Goal: Task Accomplishment & Management: Complete application form

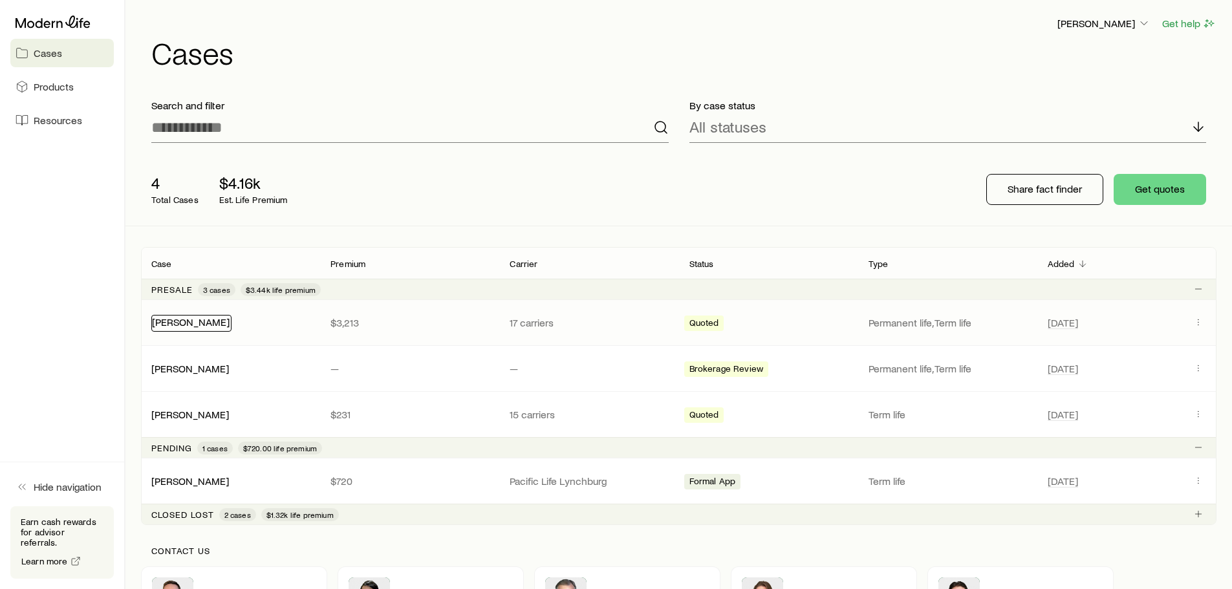
click at [221, 327] on link "Tavlarides, Andrew" at bounding box center [191, 322] width 78 height 12
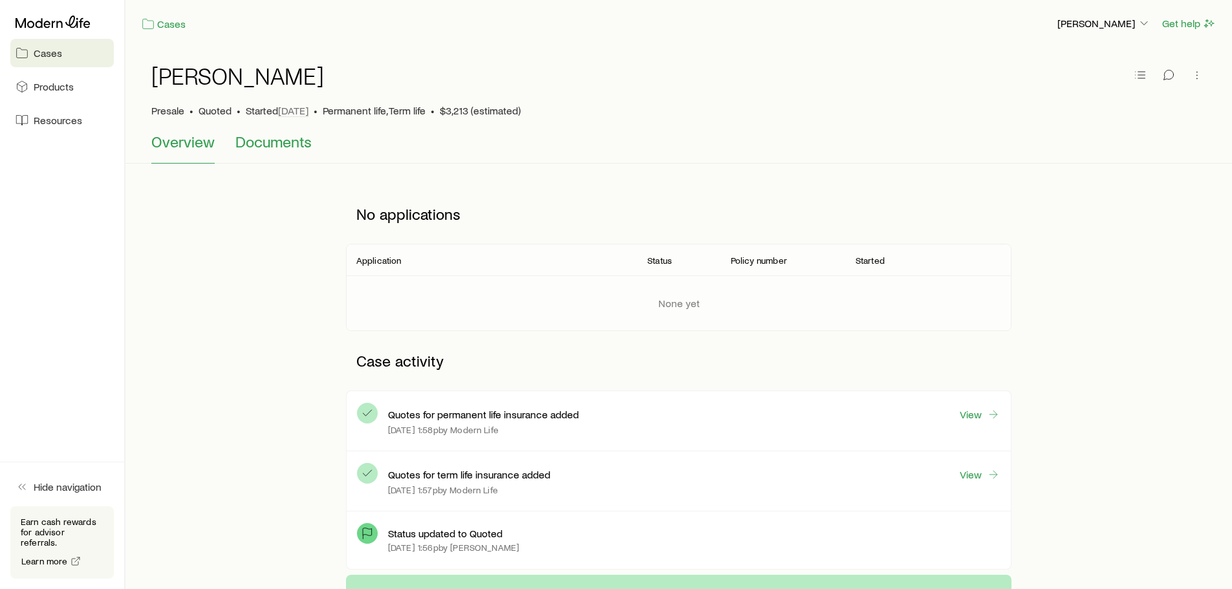
click at [285, 152] on button "Documents" at bounding box center [273, 148] width 76 height 31
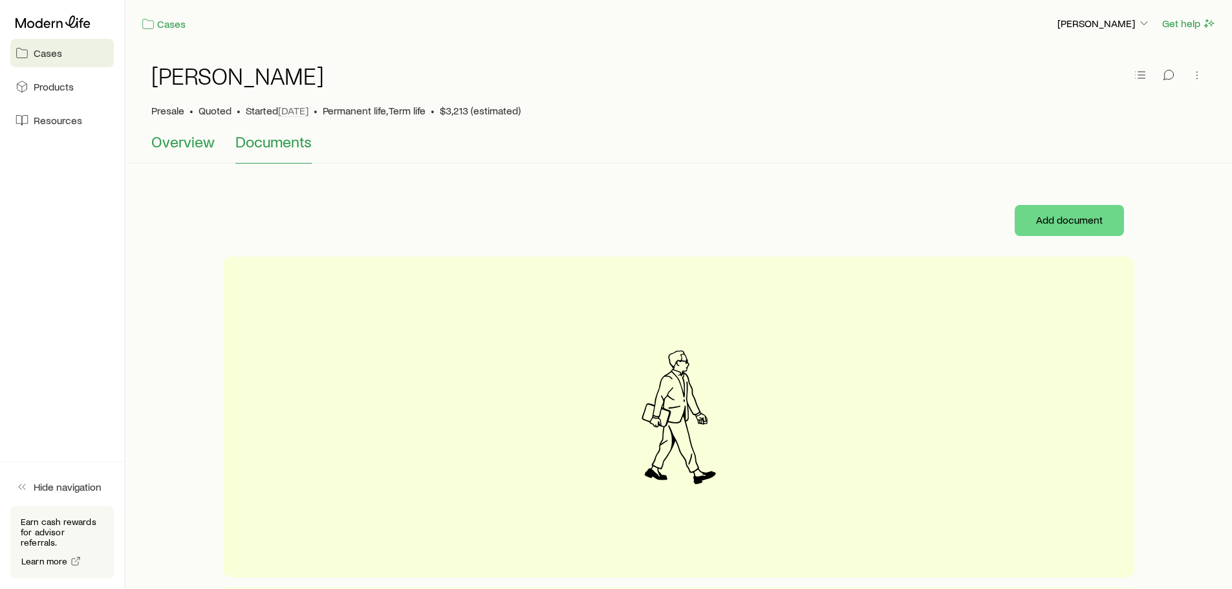
click at [167, 144] on span "Overview" at bounding box center [182, 142] width 63 height 18
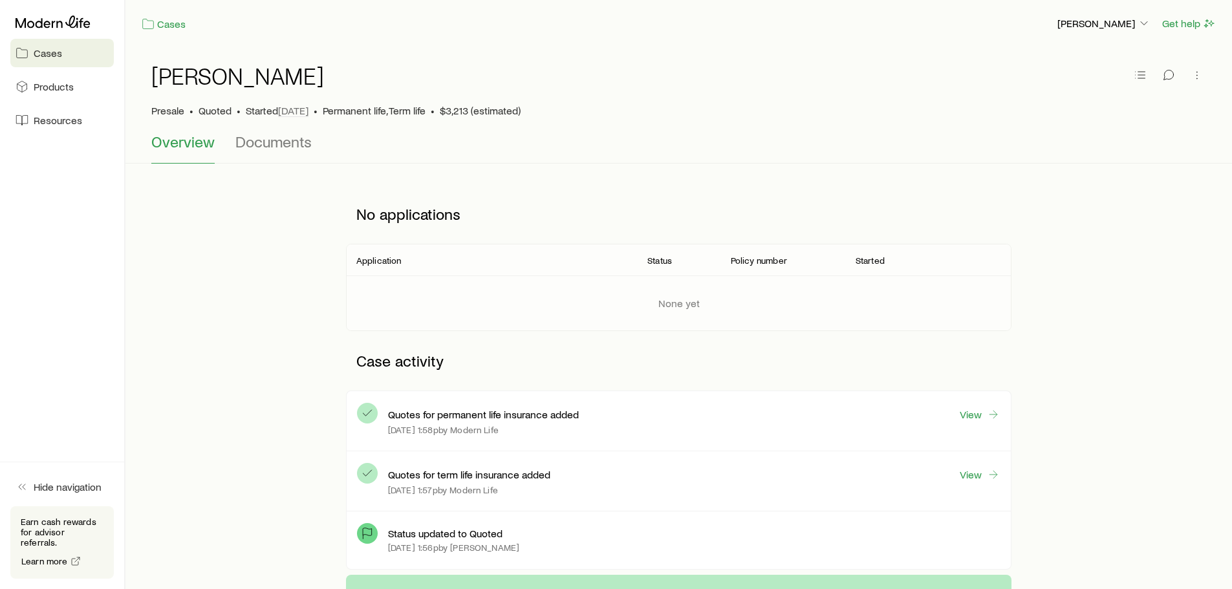
click at [45, 55] on span "Cases" at bounding box center [48, 53] width 28 height 13
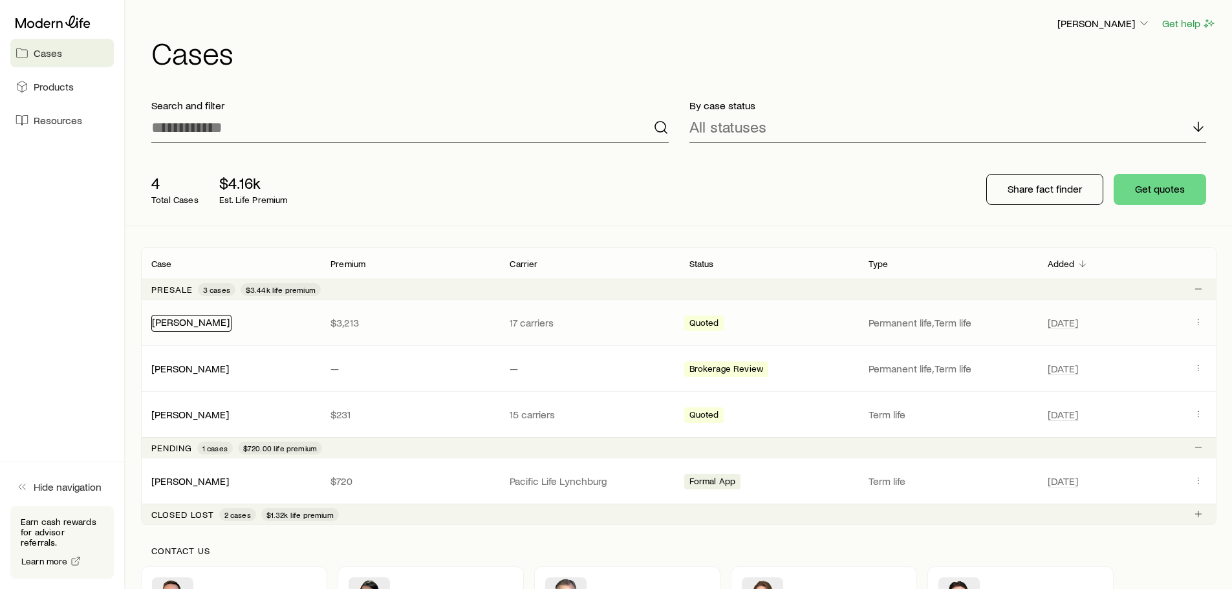
click at [221, 325] on link "Tavlarides, Andrew" at bounding box center [191, 322] width 78 height 12
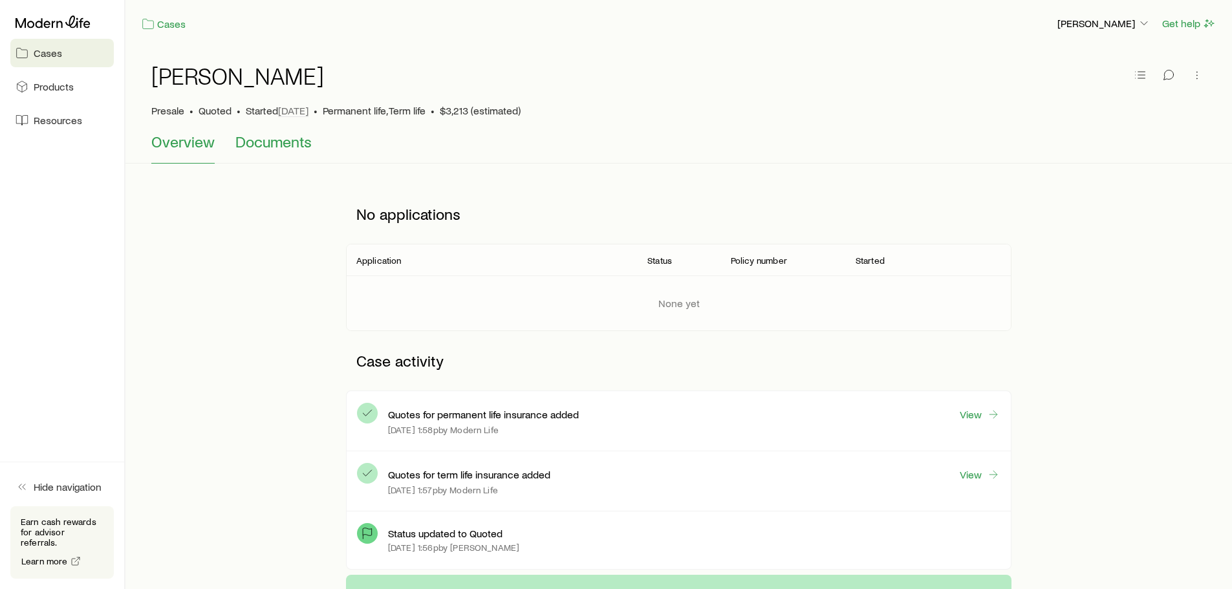
click at [274, 145] on span "Documents" at bounding box center [273, 142] width 76 height 18
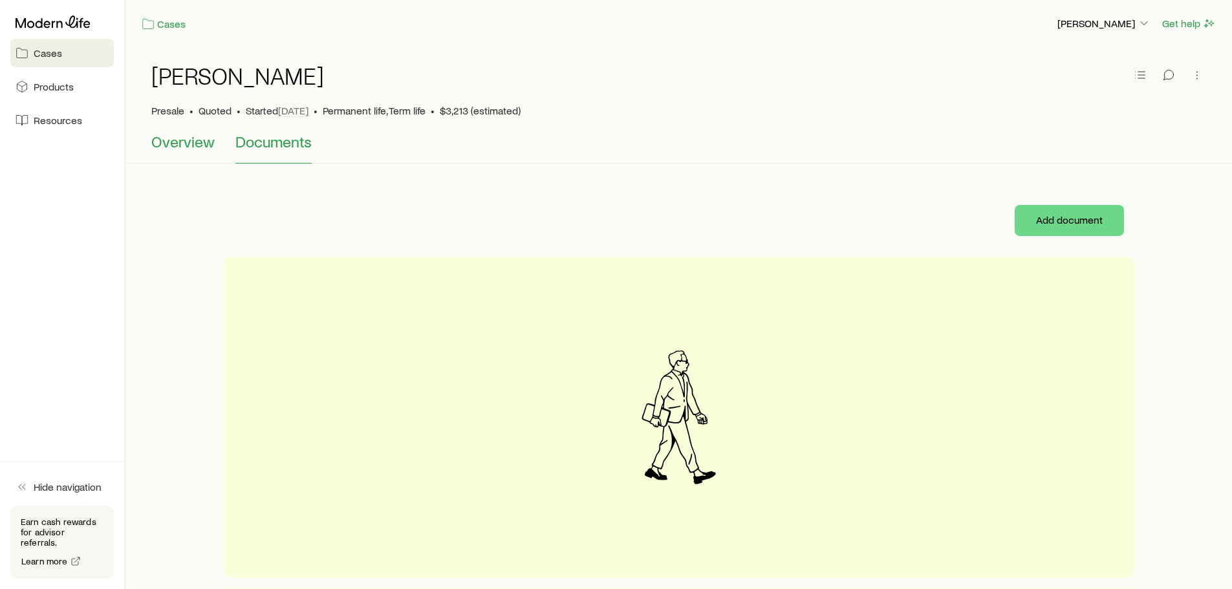
click at [184, 138] on span "Overview" at bounding box center [182, 142] width 63 height 18
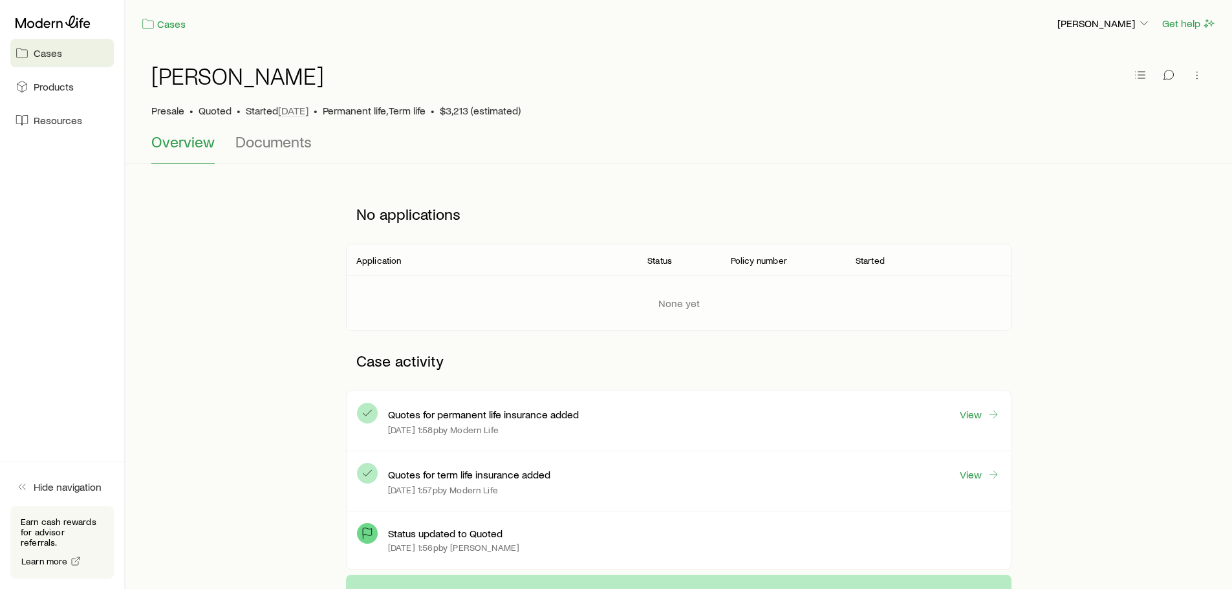
click at [195, 141] on span "Overview" at bounding box center [182, 142] width 63 height 18
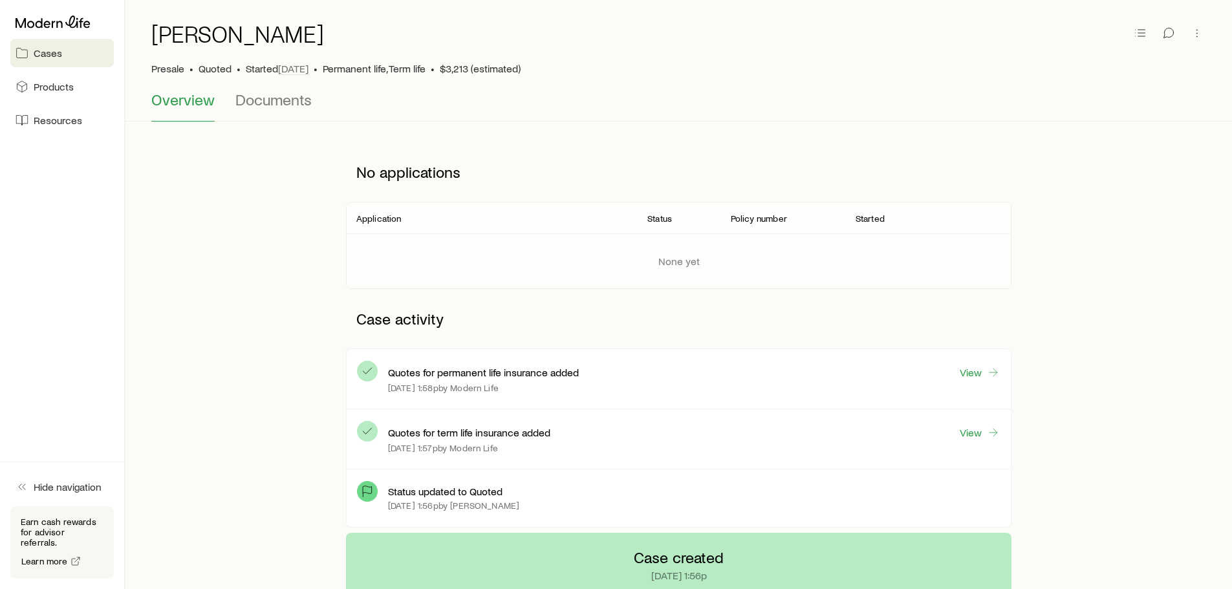
scroll to position [65, 0]
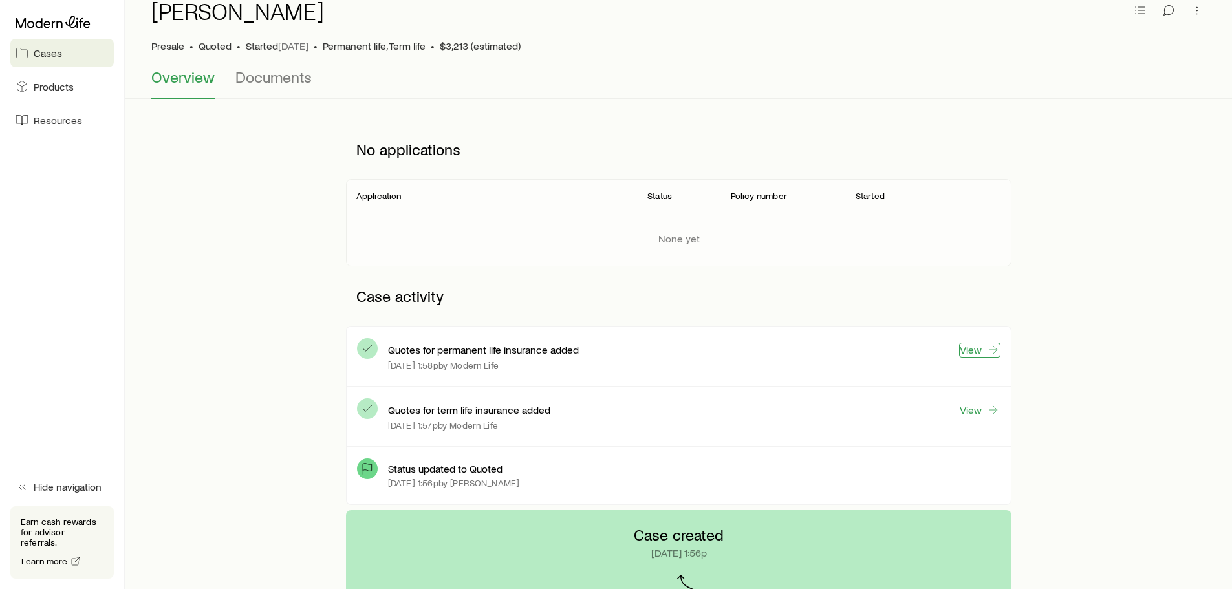
click at [977, 350] on link "View" at bounding box center [979, 350] width 41 height 15
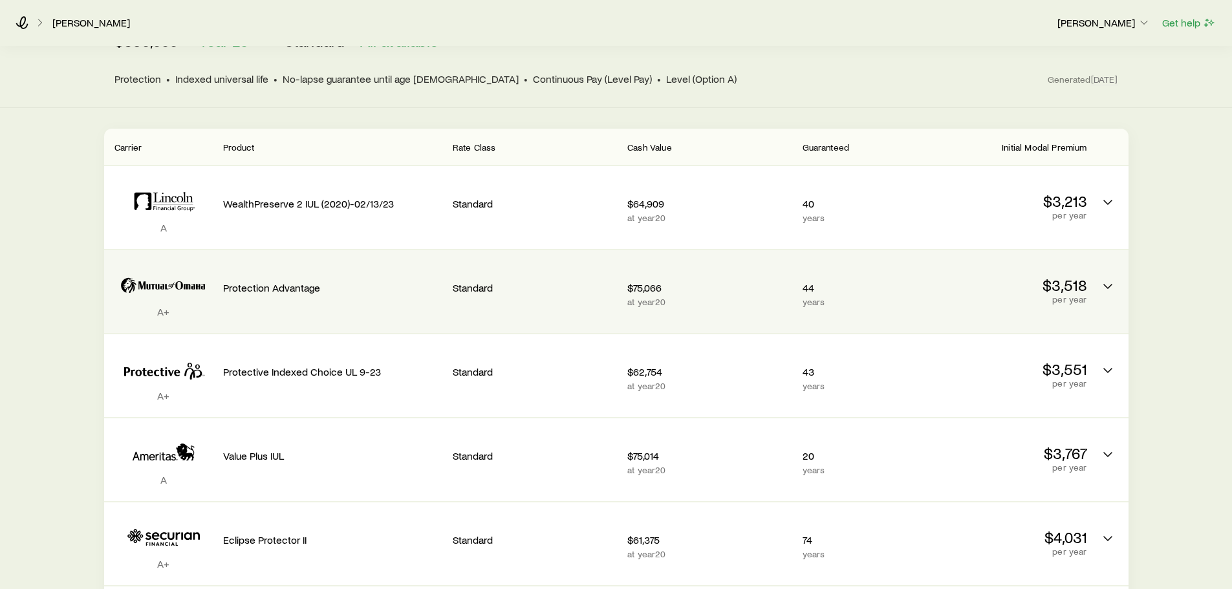
scroll to position [194, 0]
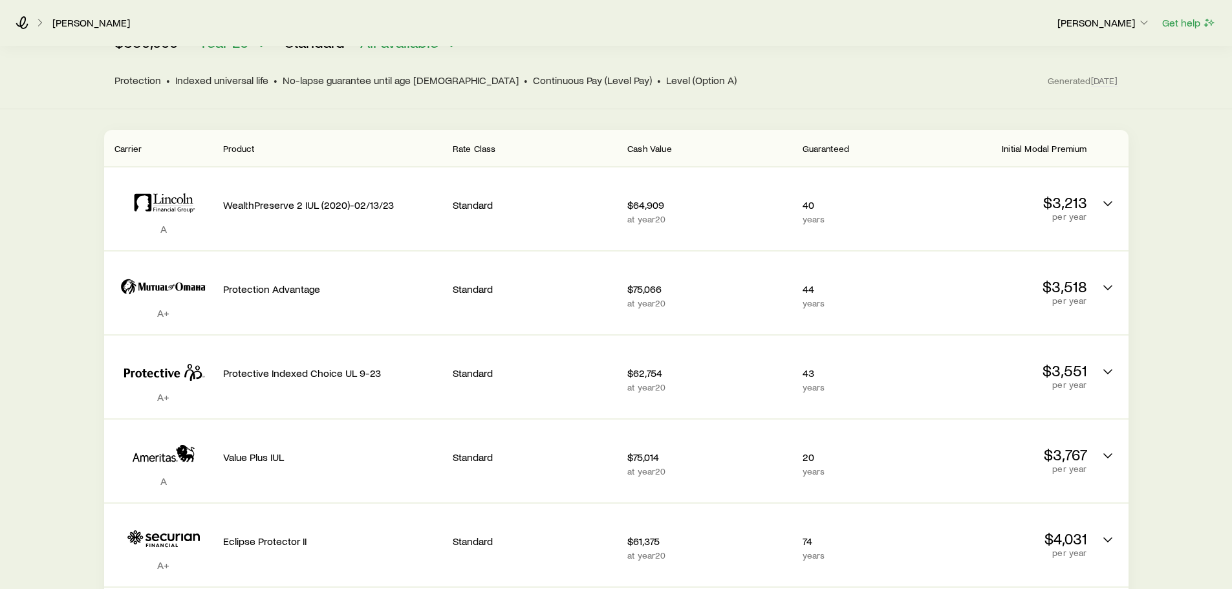
click at [1059, 143] on span "Initial Modal Premium" at bounding box center [1044, 148] width 85 height 11
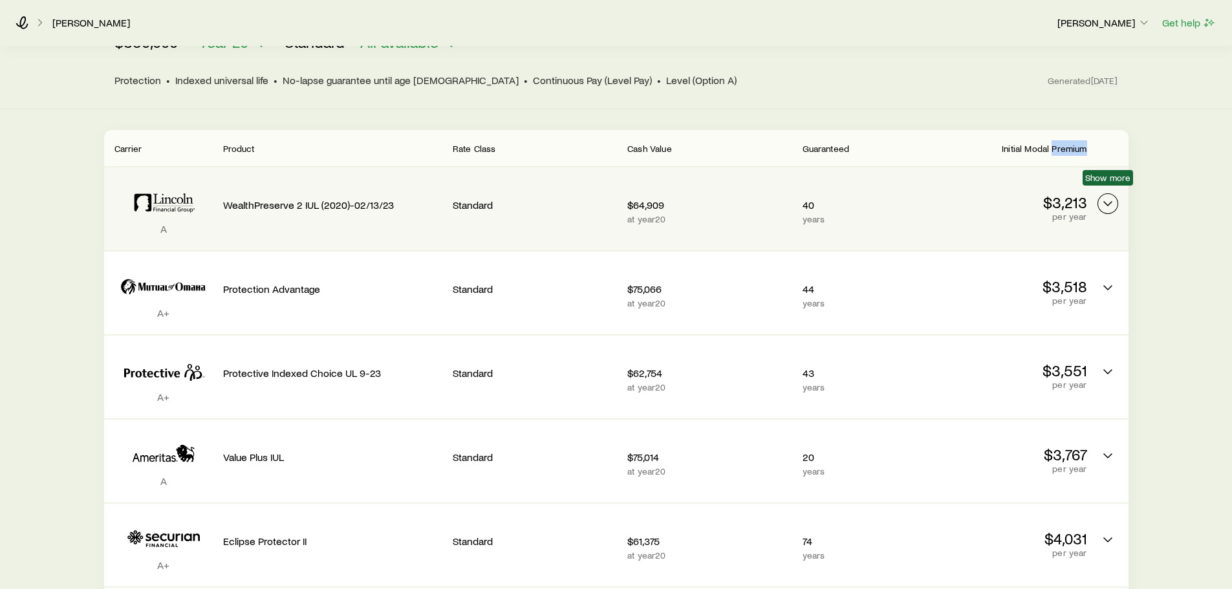
click at [1113, 196] on icon "Permanent quotes" at bounding box center [1108, 204] width 16 height 16
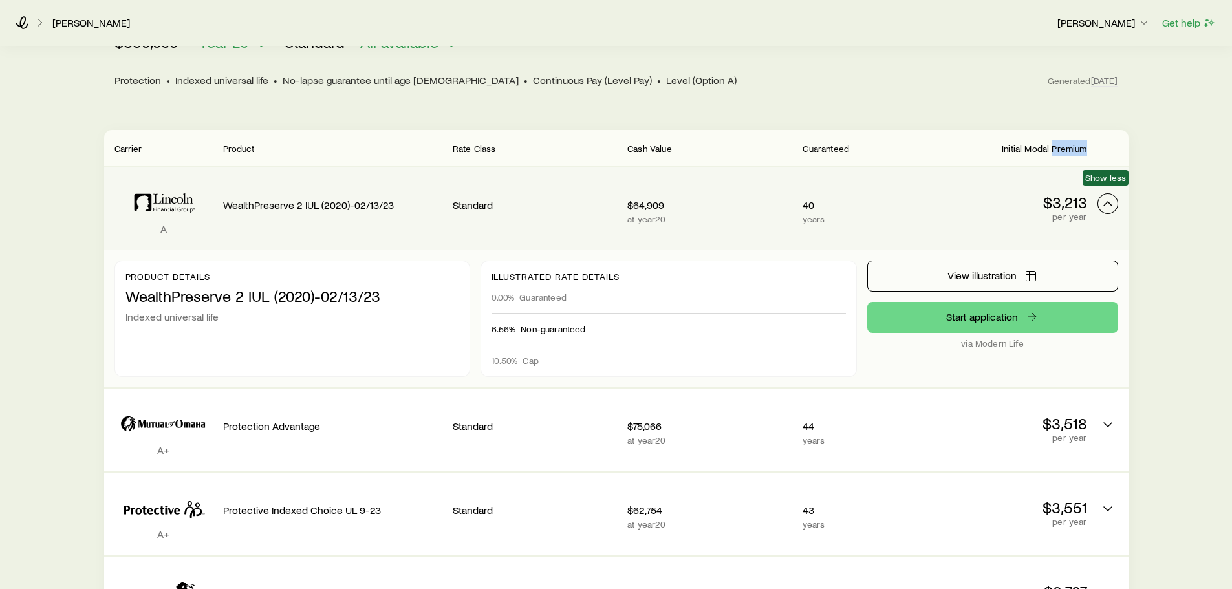
click at [1111, 196] on icon "Permanent quotes" at bounding box center [1108, 204] width 16 height 16
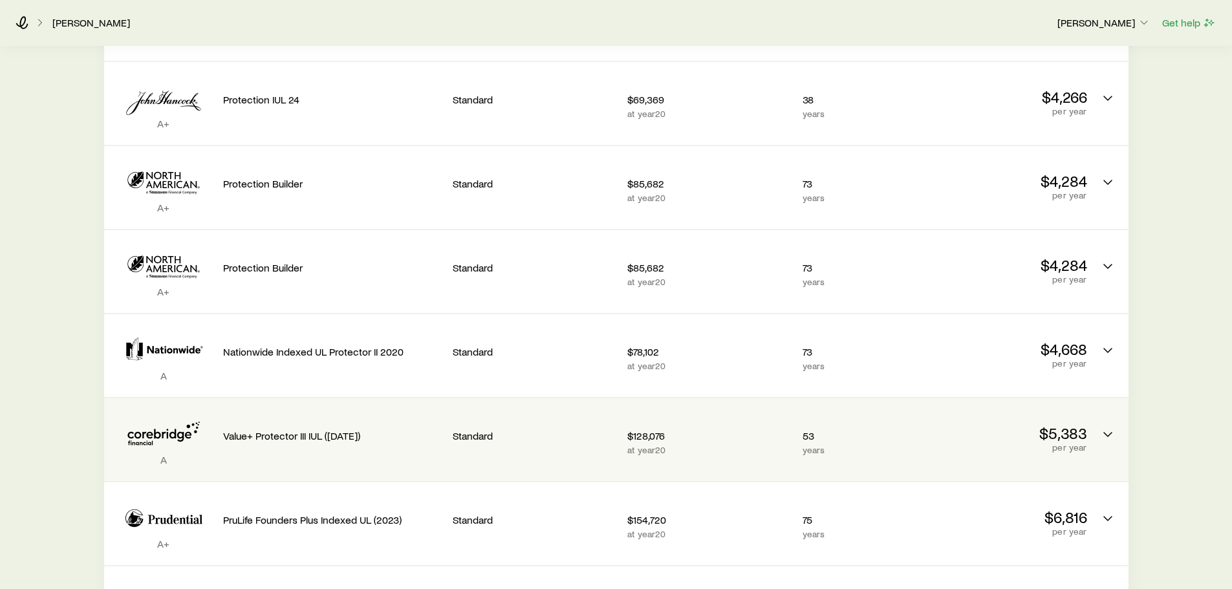
scroll to position [776, 0]
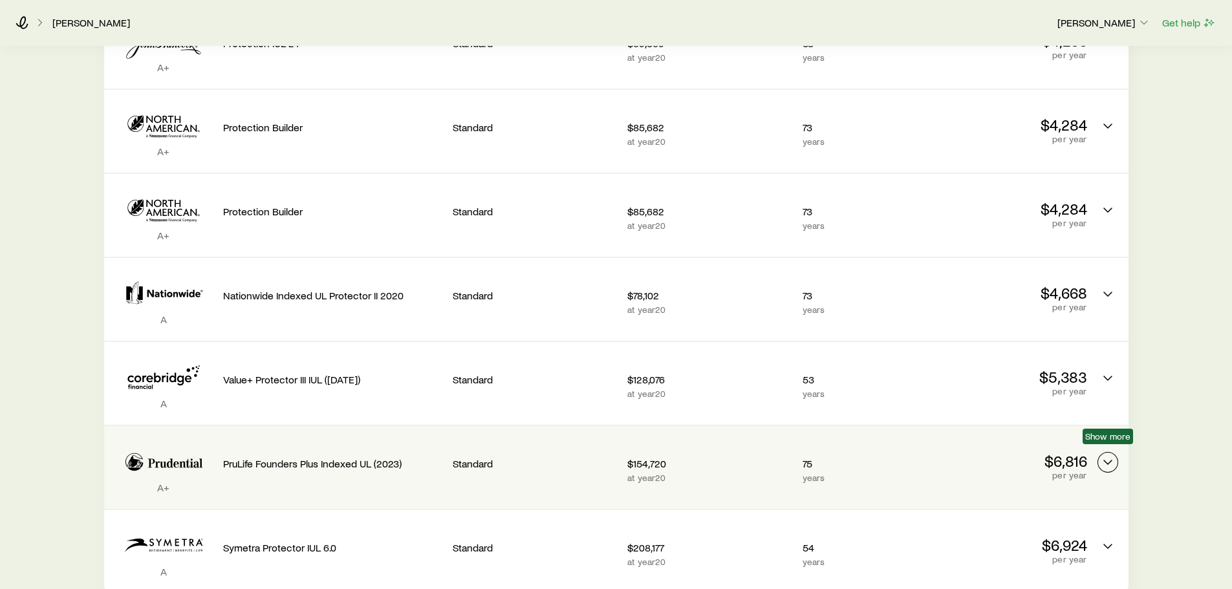
click at [1114, 455] on icon "Permanent quotes" at bounding box center [1108, 463] width 16 height 16
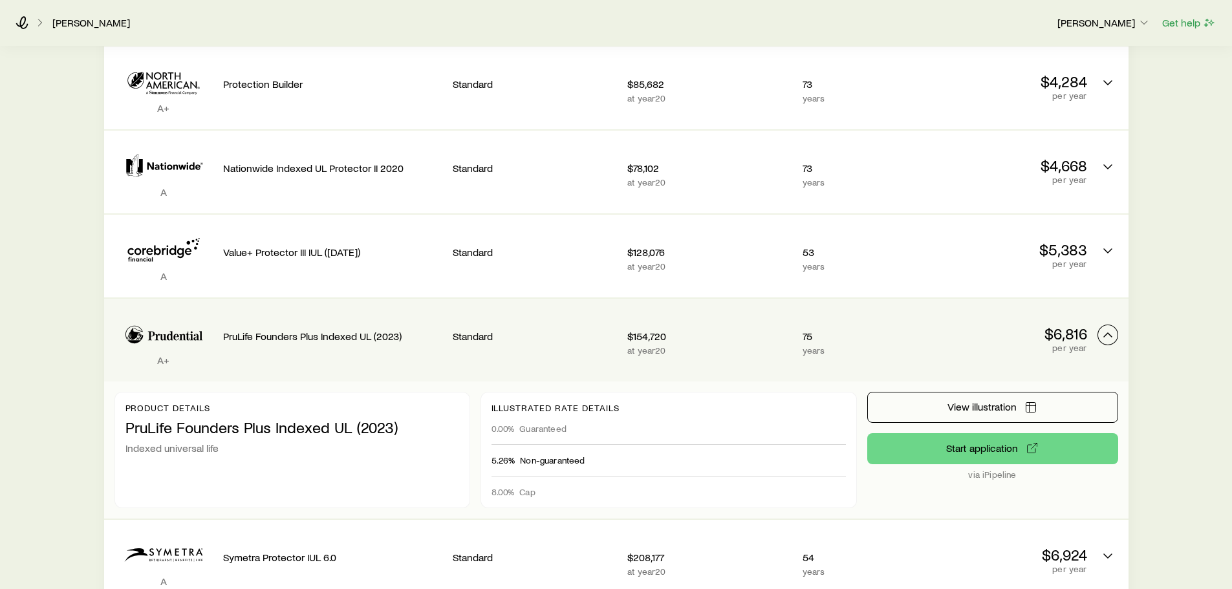
scroll to position [906, 0]
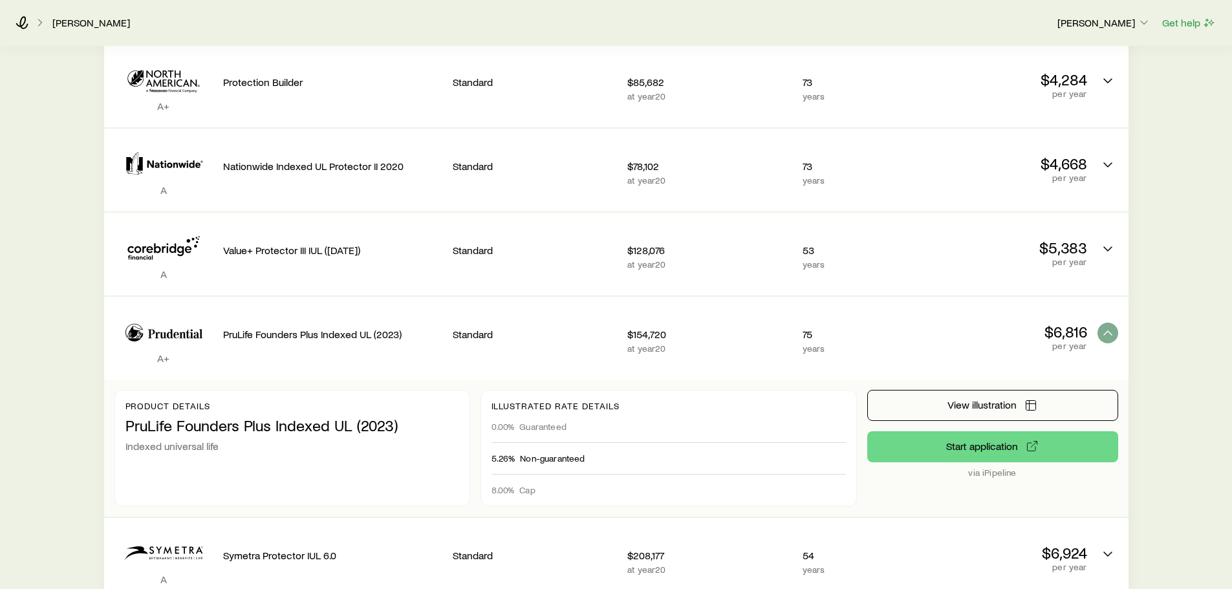
click at [891, 331] on div "75 years" at bounding box center [858, 338] width 110 height 62
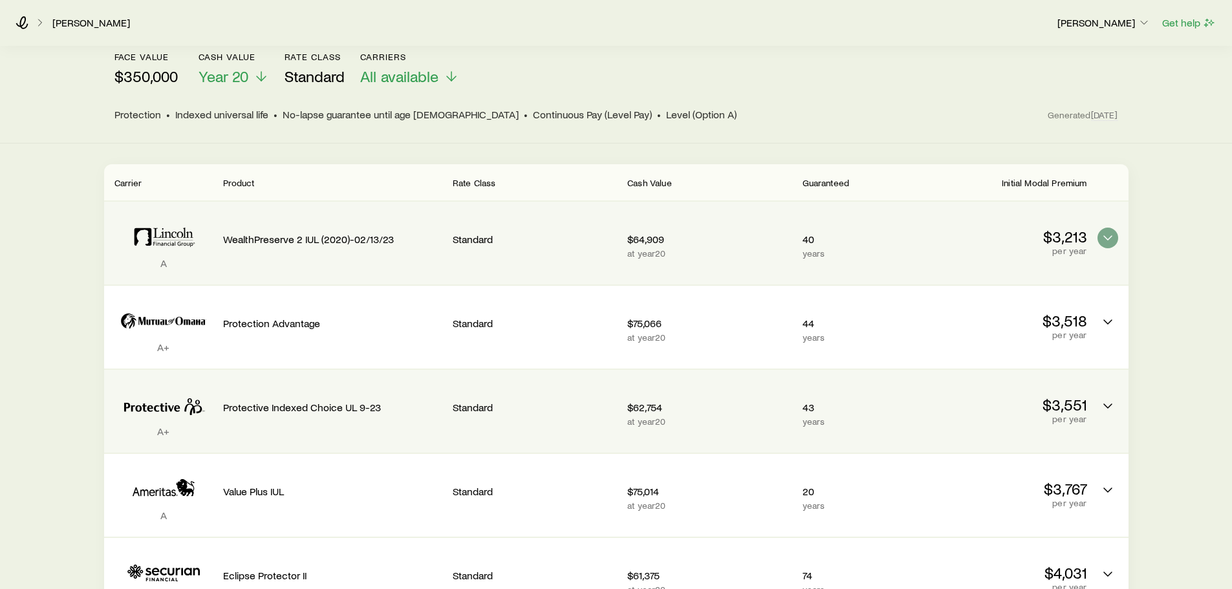
scroll to position [194, 0]
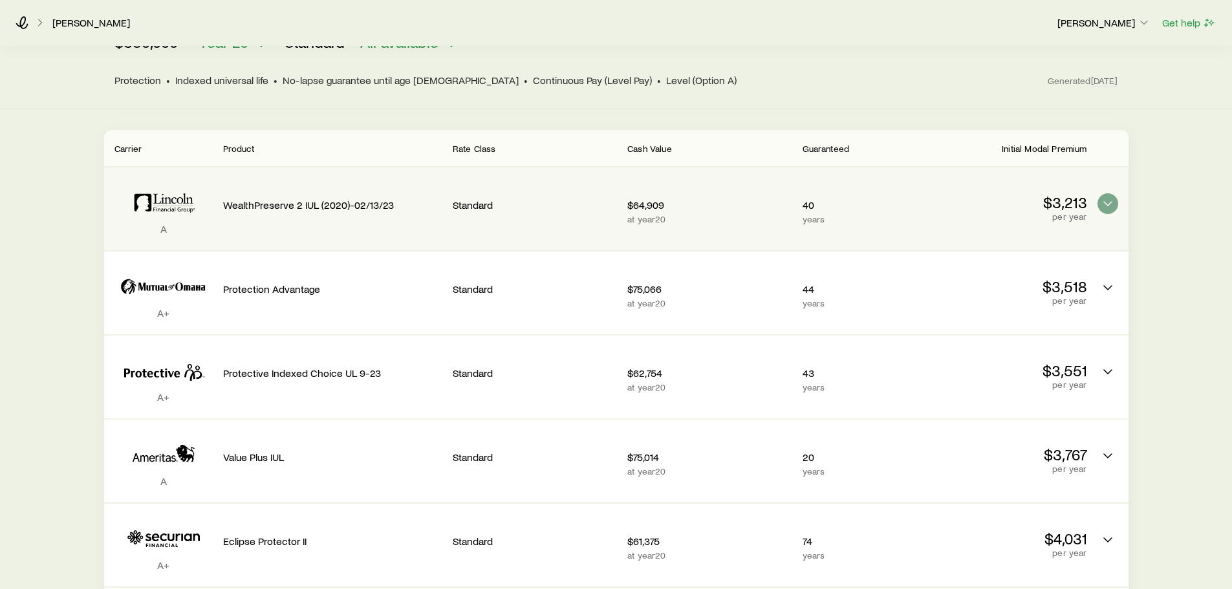
click at [259, 199] on p "WealthPreserve 2 IUL (2020)-02/13/23" at bounding box center [332, 205] width 219 height 13
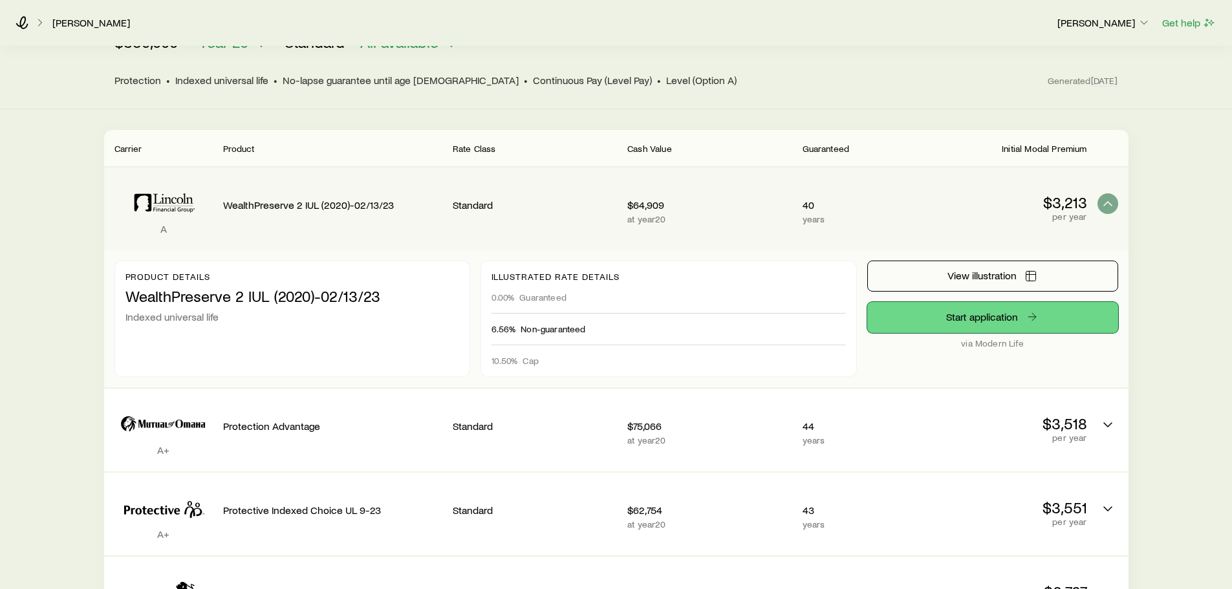
click at [1012, 306] on link "Start application" at bounding box center [992, 317] width 251 height 31
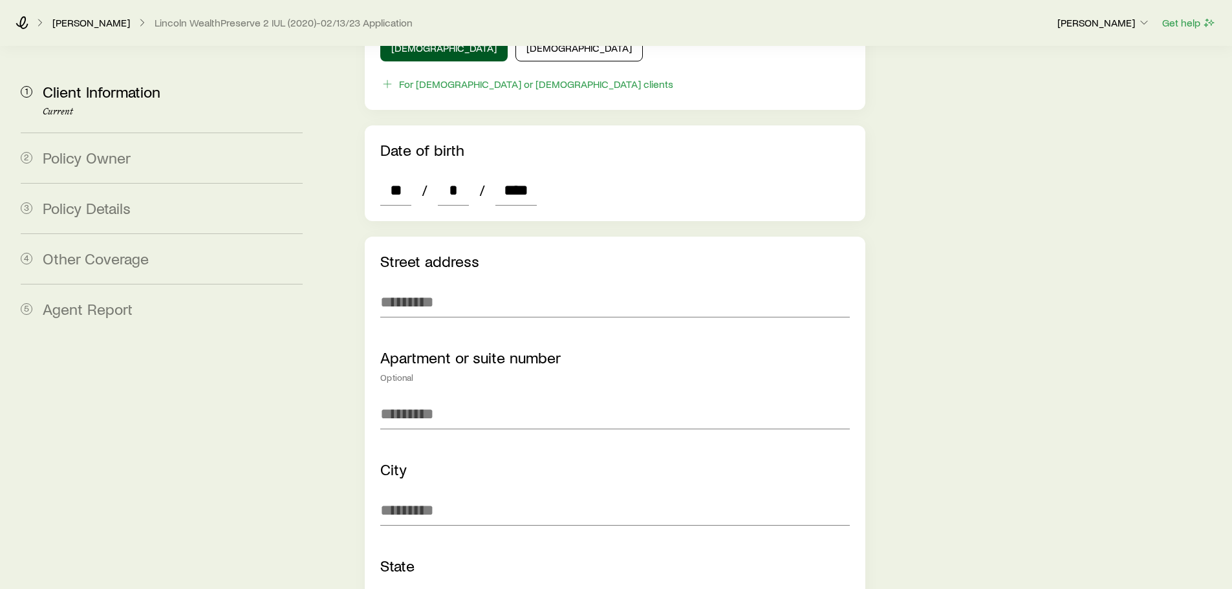
scroll to position [776, 0]
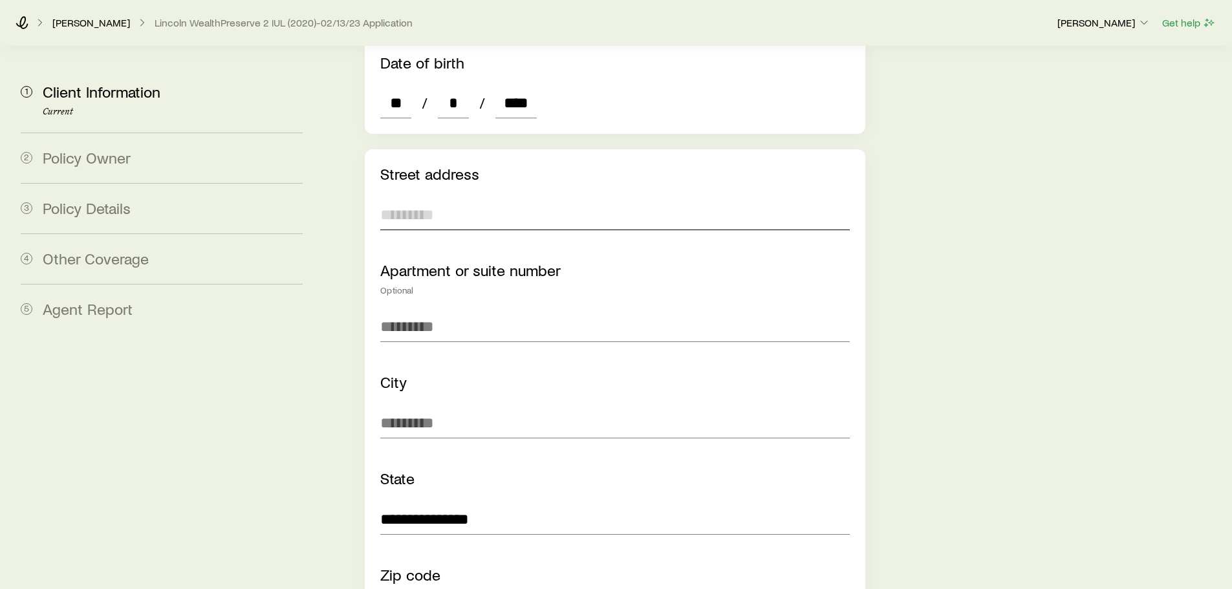
drag, startPoint x: 397, startPoint y: 192, endPoint x: 397, endPoint y: 186, distance: 6.5
click at [398, 199] on input "text" at bounding box center [614, 214] width 469 height 31
type input "**********"
type input "***"
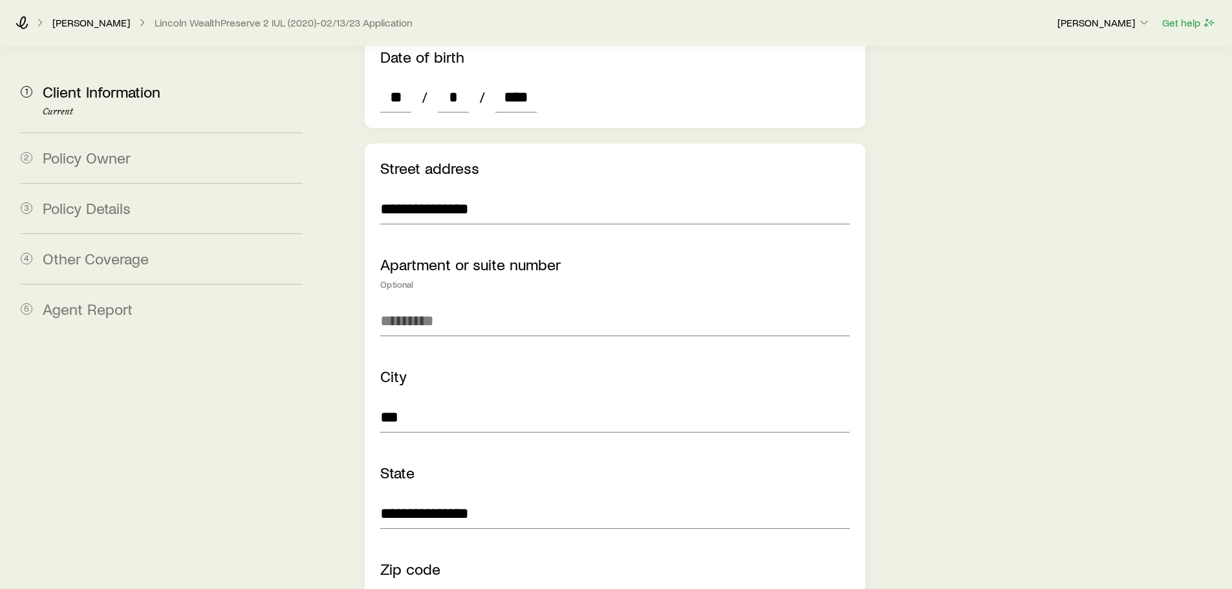
type input "*****"
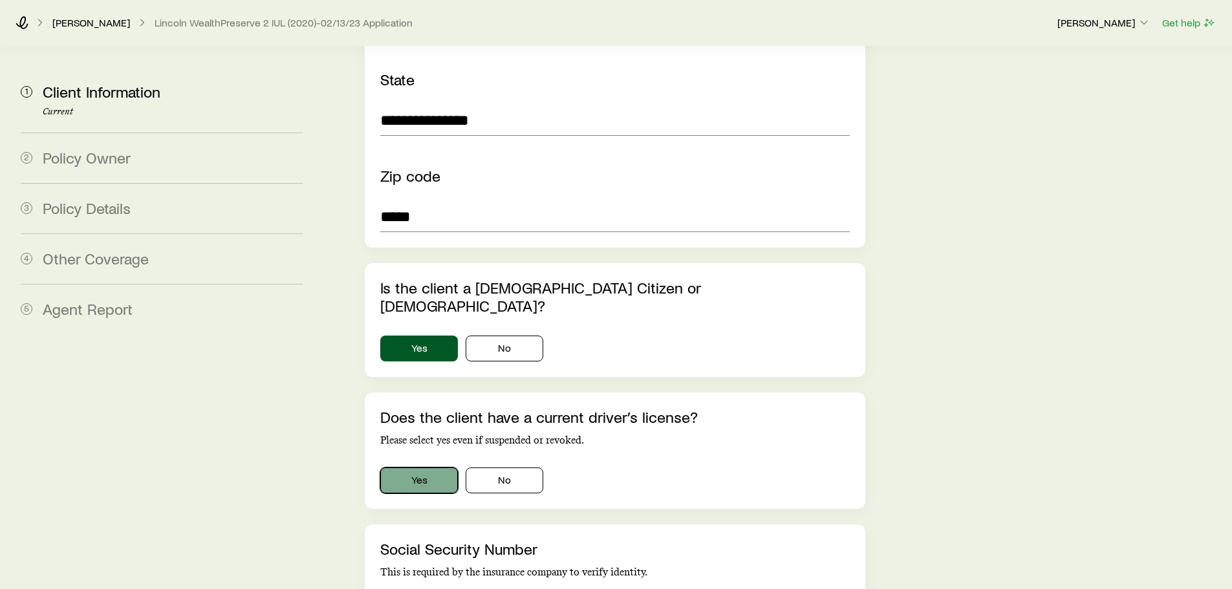
click at [434, 468] on button "Yes" at bounding box center [419, 481] width 78 height 26
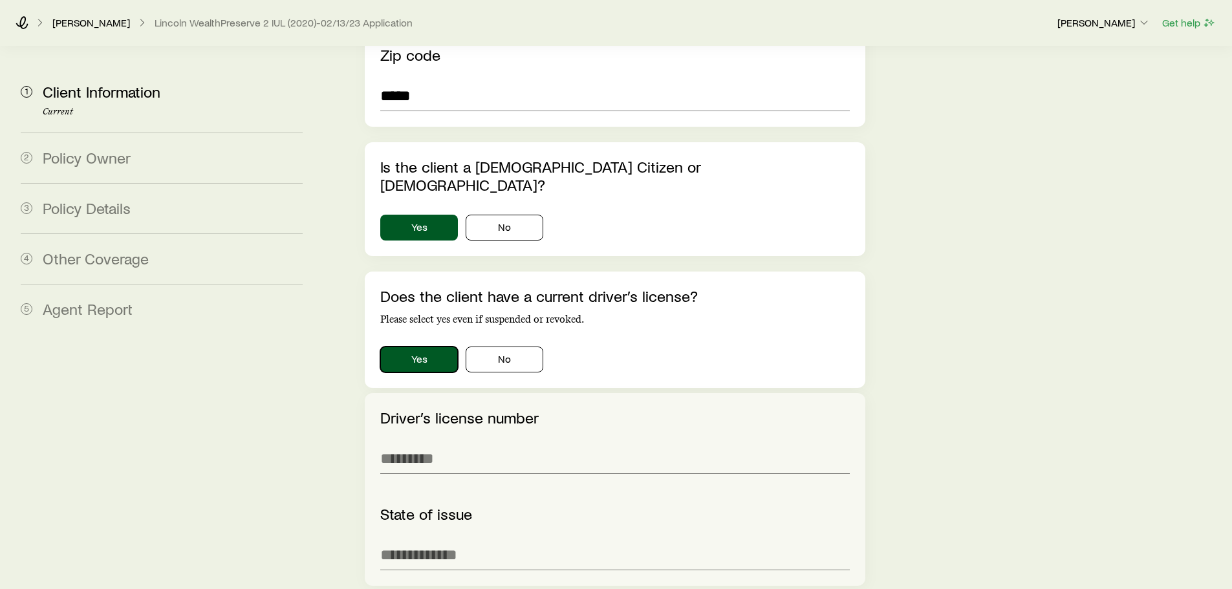
scroll to position [1305, 0]
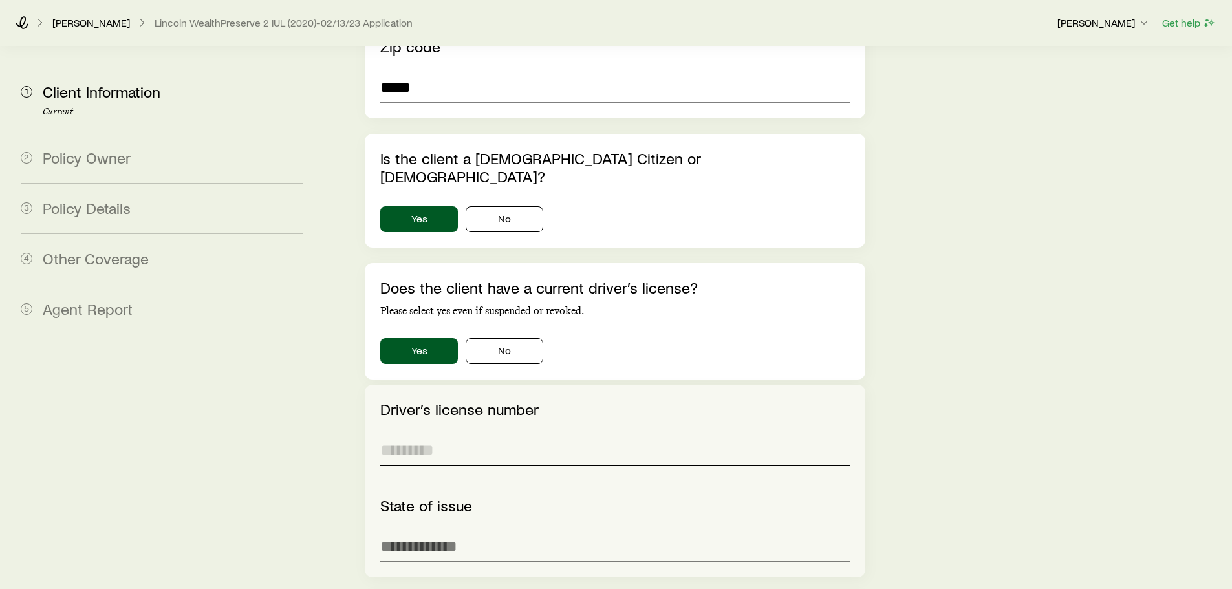
click at [411, 435] on input "text" at bounding box center [614, 450] width 469 height 31
type input "*"
type input "**********"
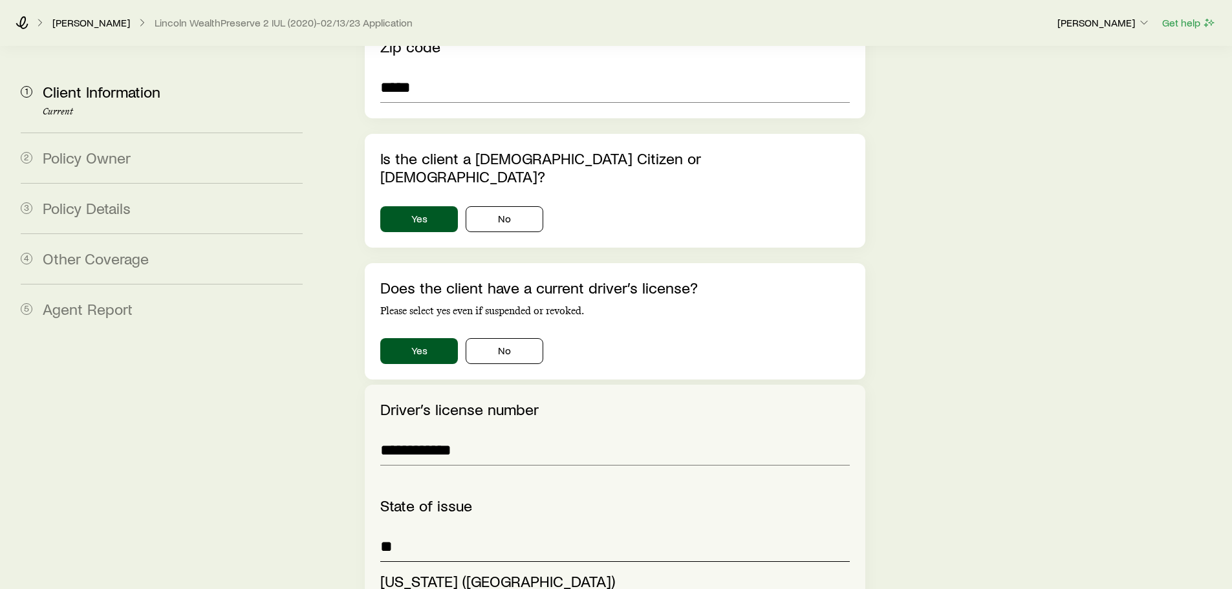
type input "**"
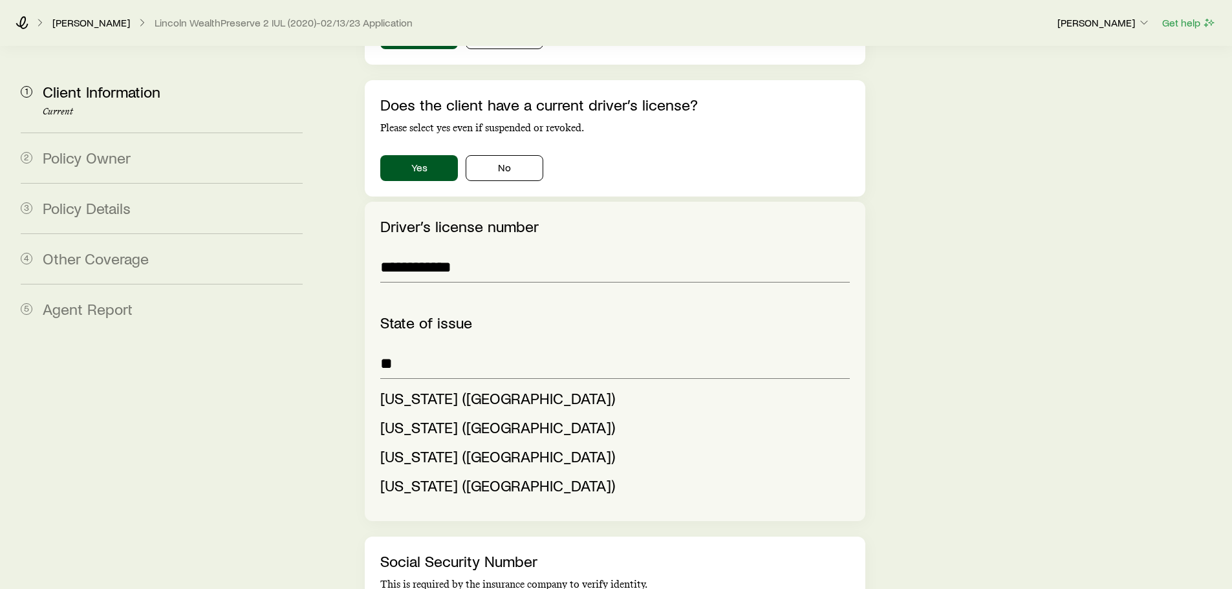
scroll to position [1499, 0]
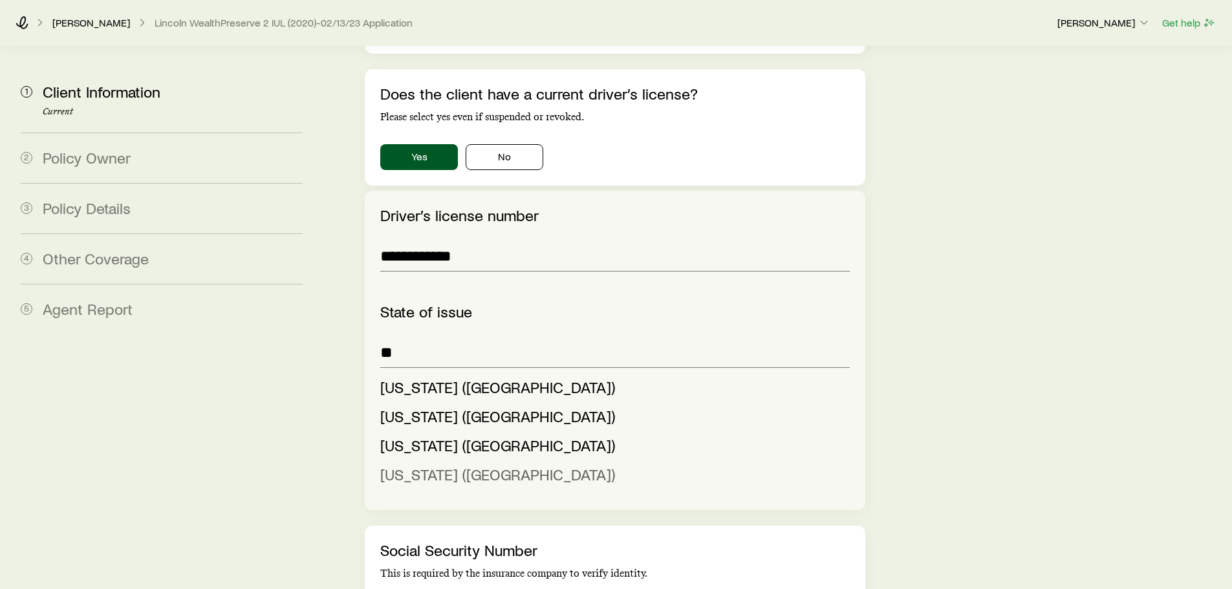
click at [404, 465] on span "Washington (WA)" at bounding box center [497, 474] width 235 height 19
type input "**********"
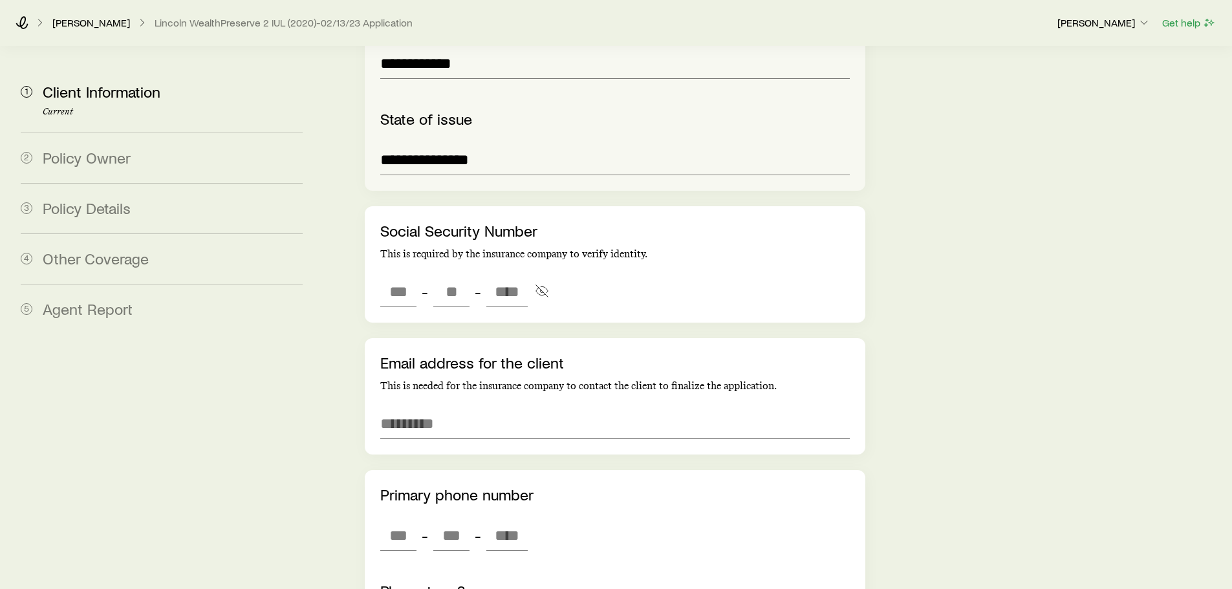
scroll to position [1693, 0]
click at [389, 275] on input "tel" at bounding box center [398, 290] width 36 height 31
type input "***"
type input "**"
type input "****"
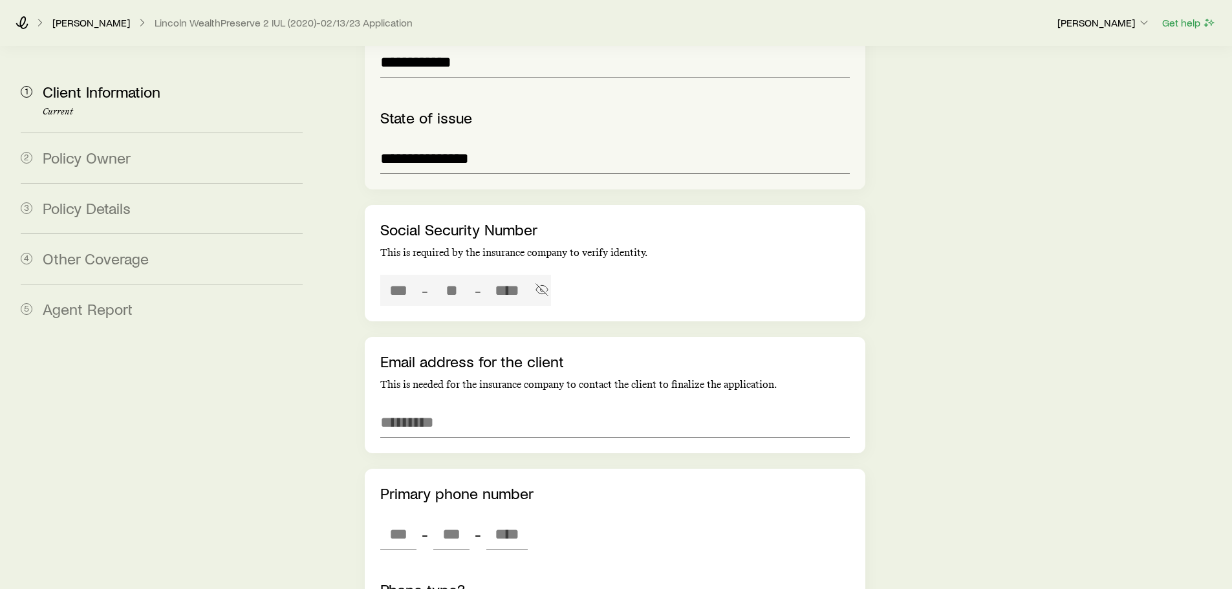
type input "***"
type input "**"
click at [482, 407] on input "email" at bounding box center [614, 422] width 469 height 31
type input "*"
type input "**********"
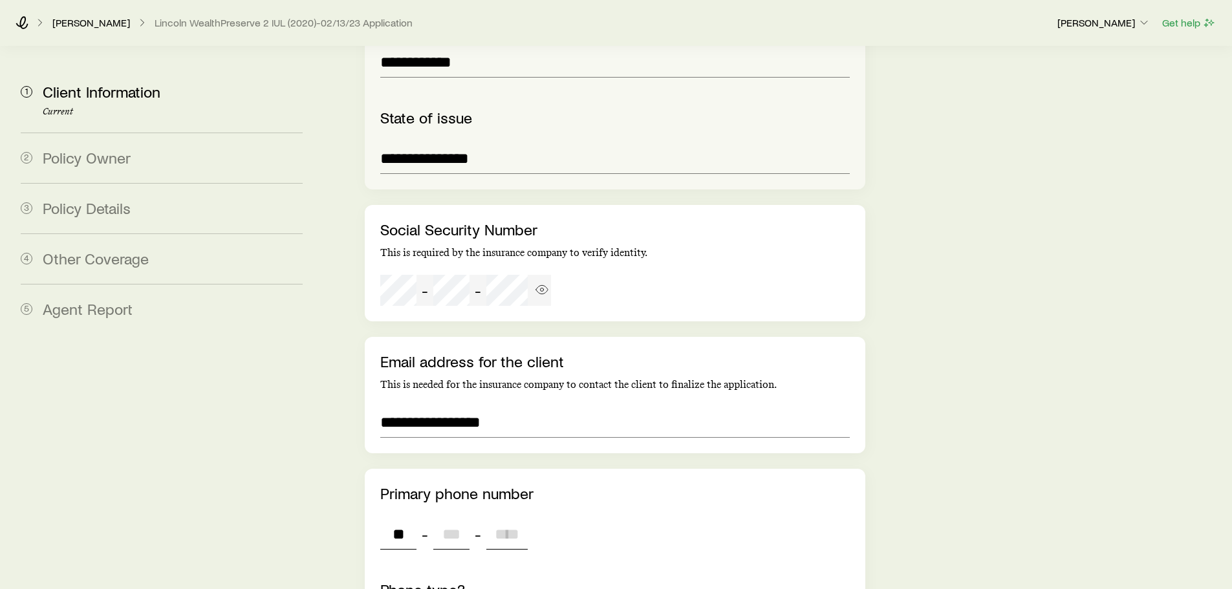
type input "***"
type input "****"
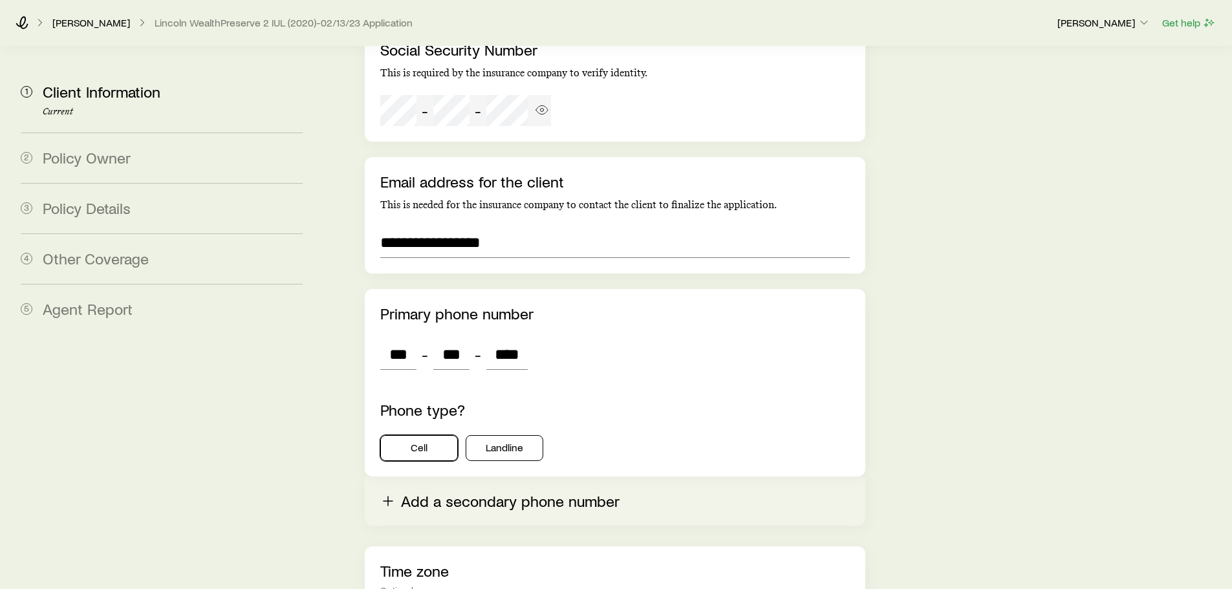
scroll to position [1887, 0]
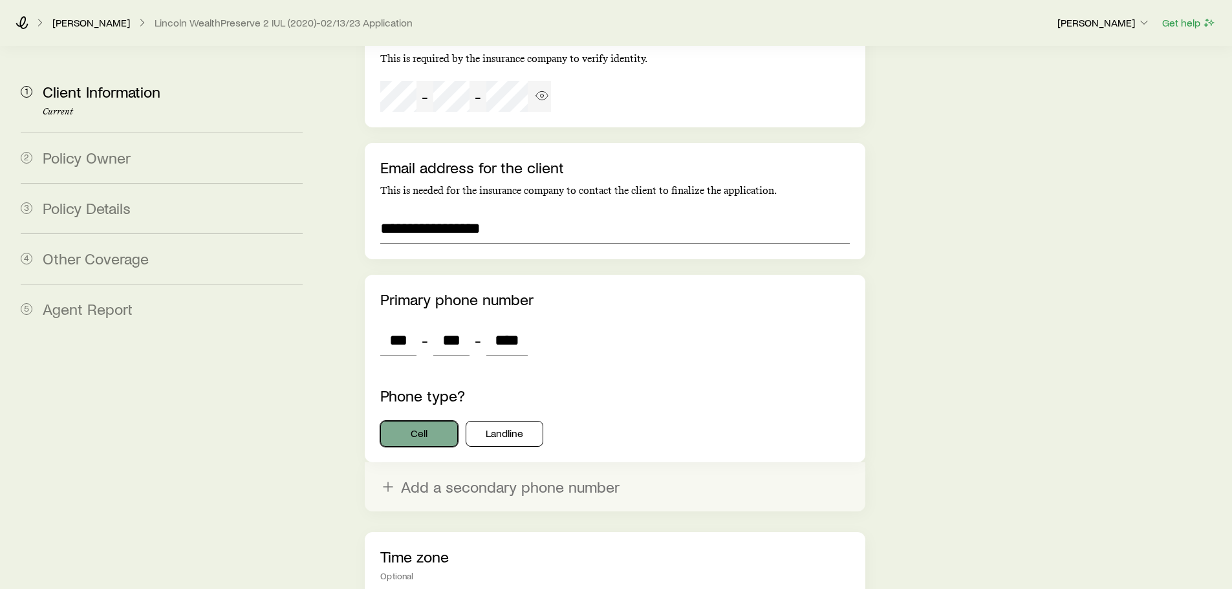
click at [422, 421] on button "Cell" at bounding box center [419, 434] width 78 height 26
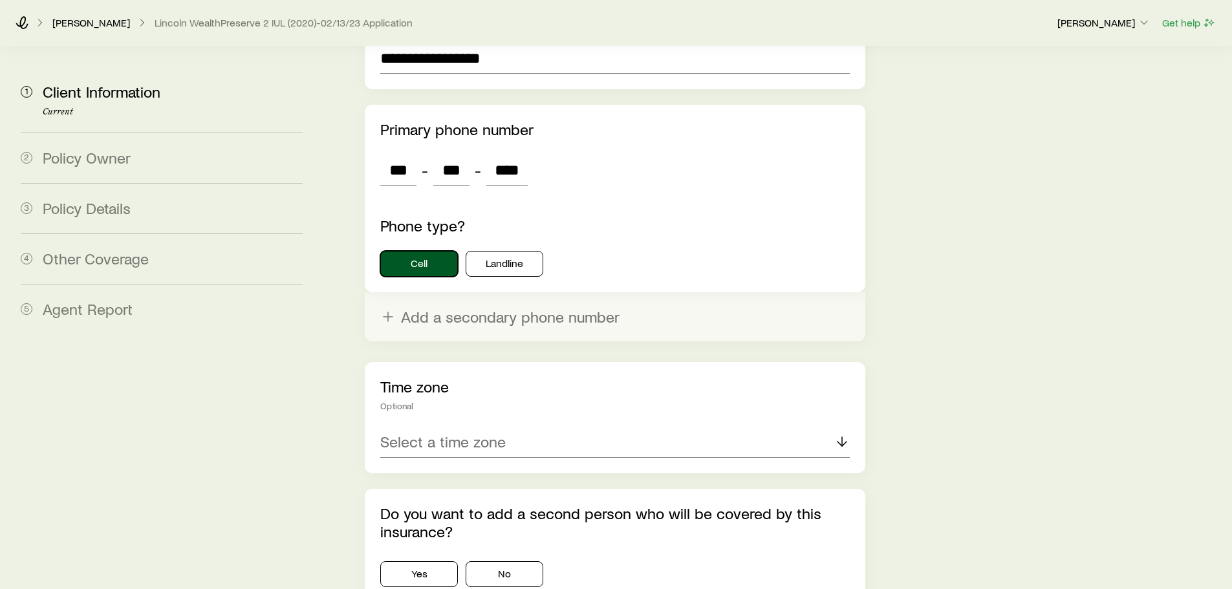
scroll to position [2146, 0]
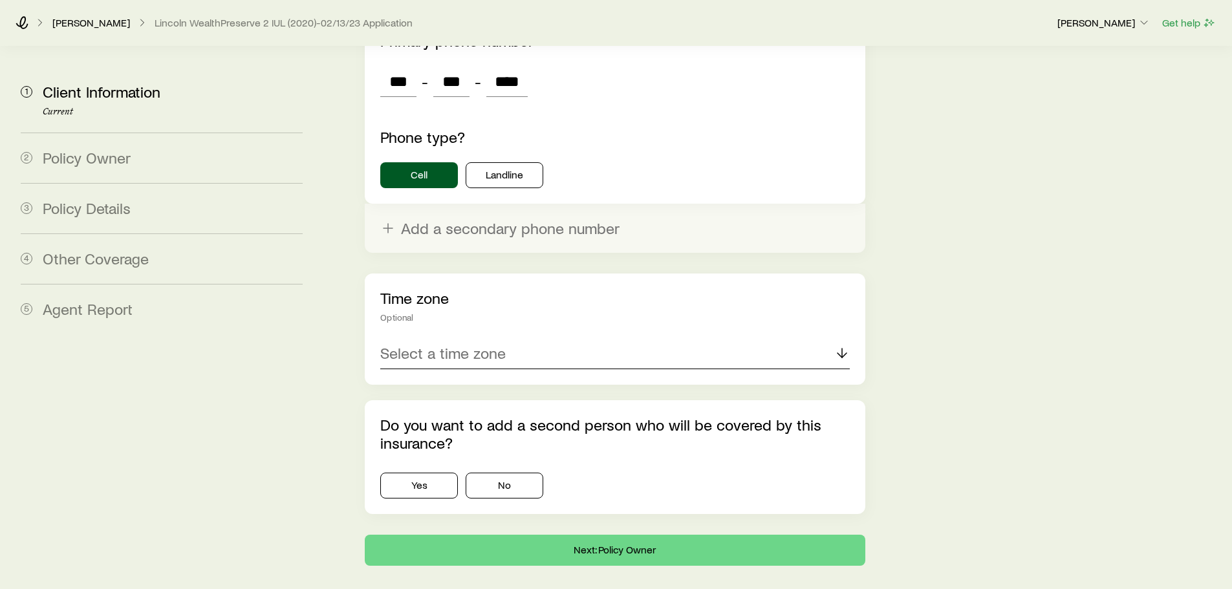
click at [422, 344] on p "Select a time zone" at bounding box center [442, 353] width 125 height 18
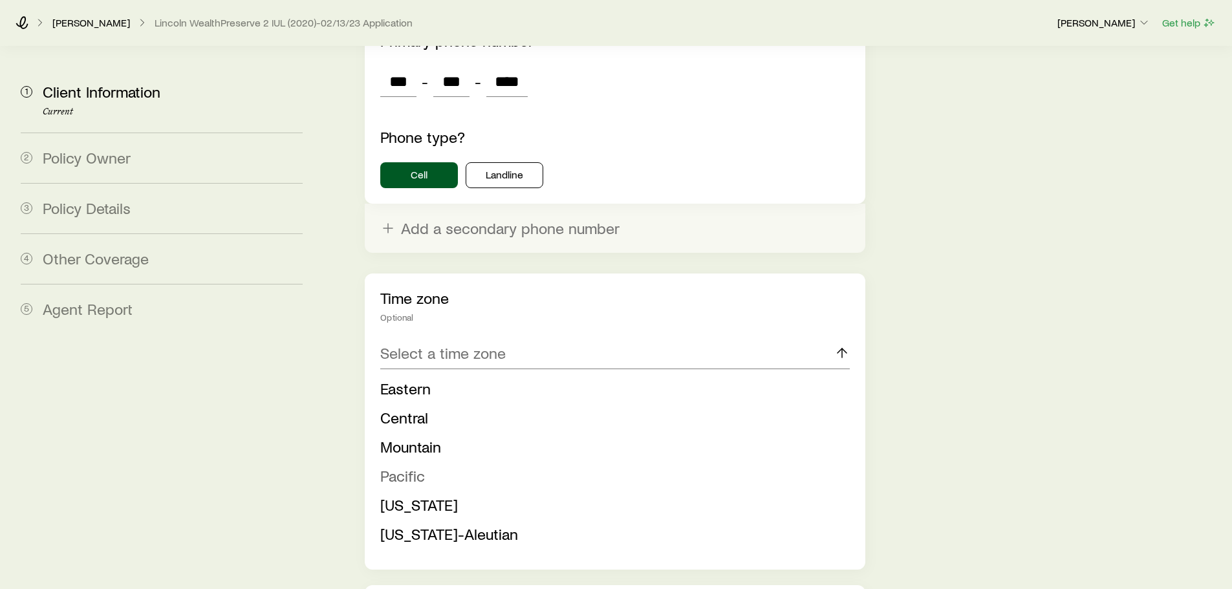
click at [405, 466] on span "Pacific" at bounding box center [402, 475] width 45 height 19
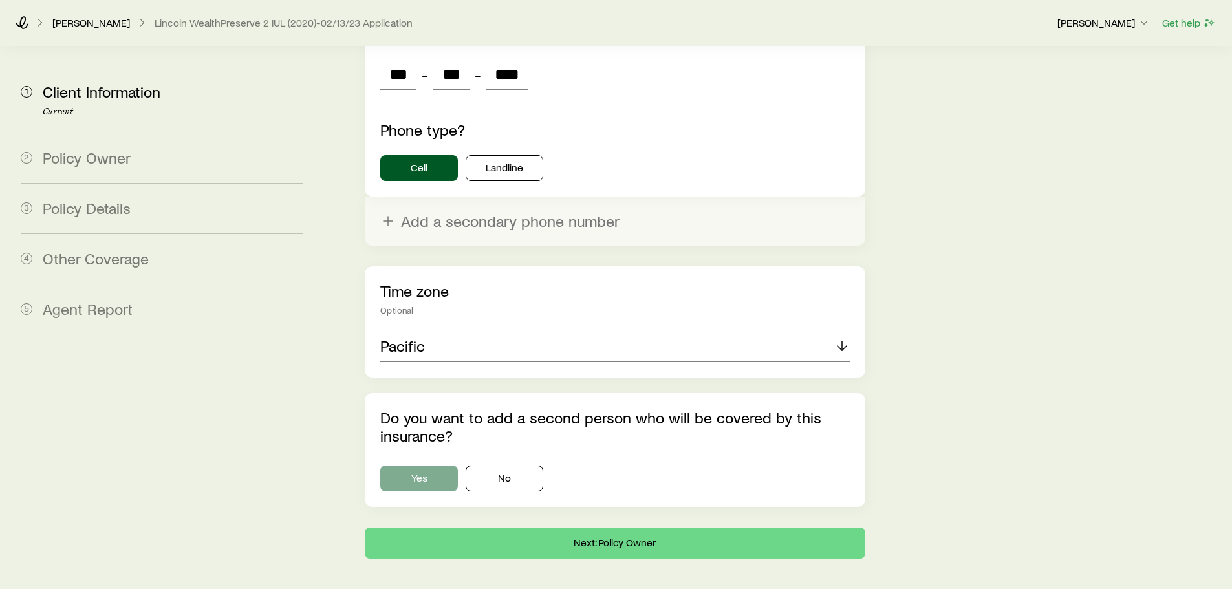
scroll to position [2156, 0]
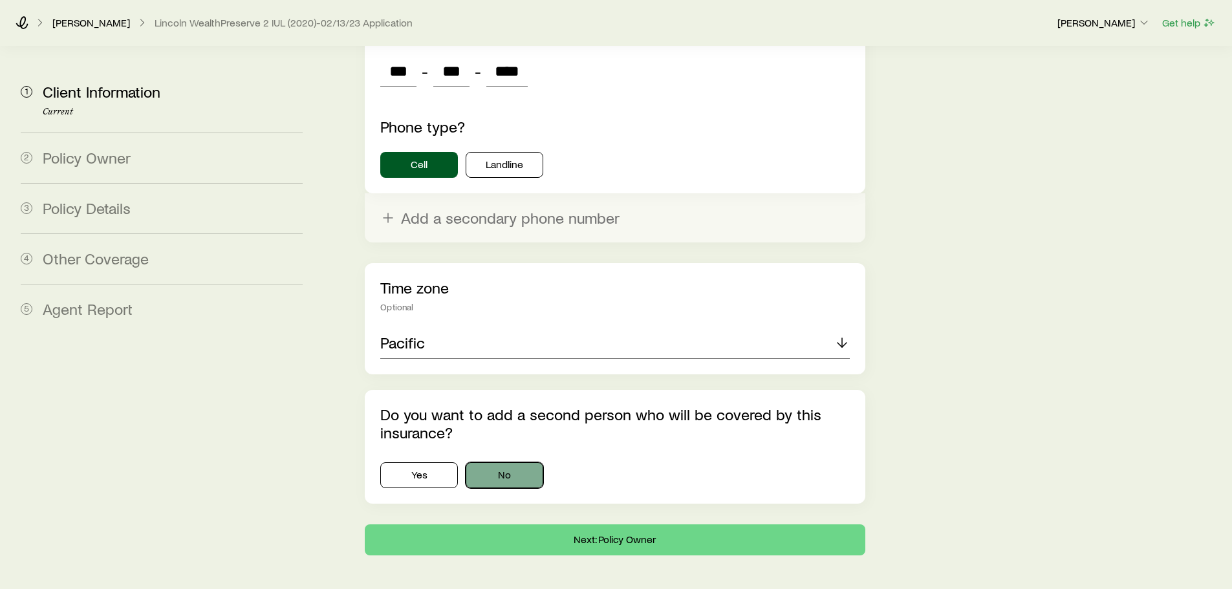
click at [510, 462] on button "No" at bounding box center [505, 475] width 78 height 26
click at [660, 525] on button "Next: Policy Owner" at bounding box center [615, 540] width 500 height 31
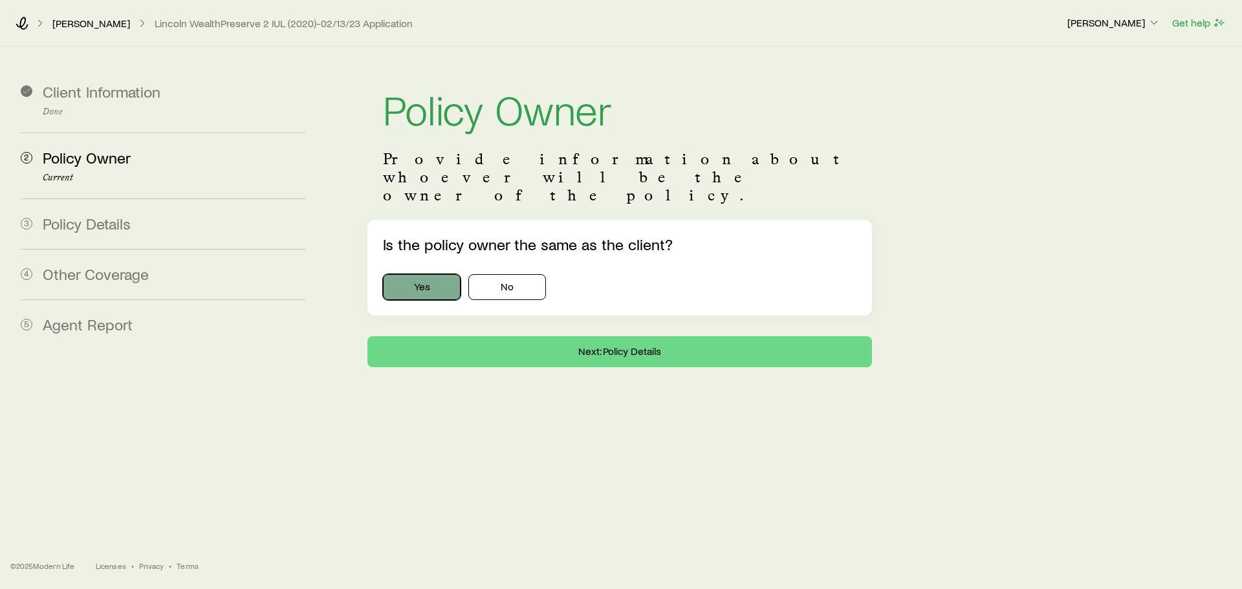
click at [395, 274] on button "Yes" at bounding box center [422, 287] width 78 height 26
click at [598, 336] on button "Next: Policy Details" at bounding box center [619, 351] width 505 height 31
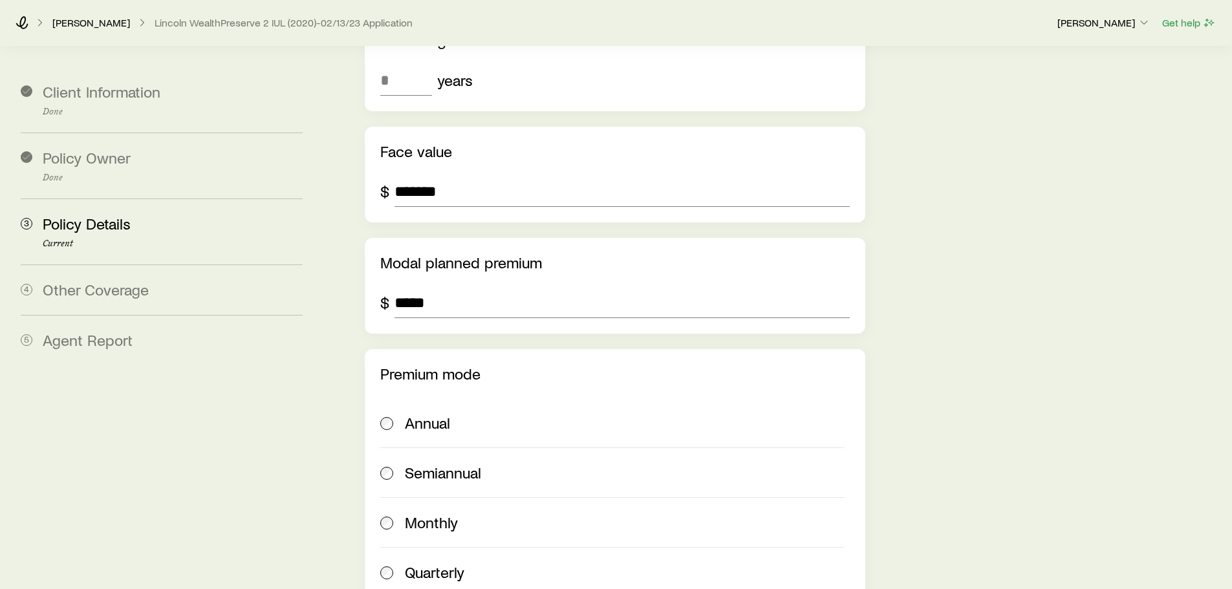
scroll to position [388, 0]
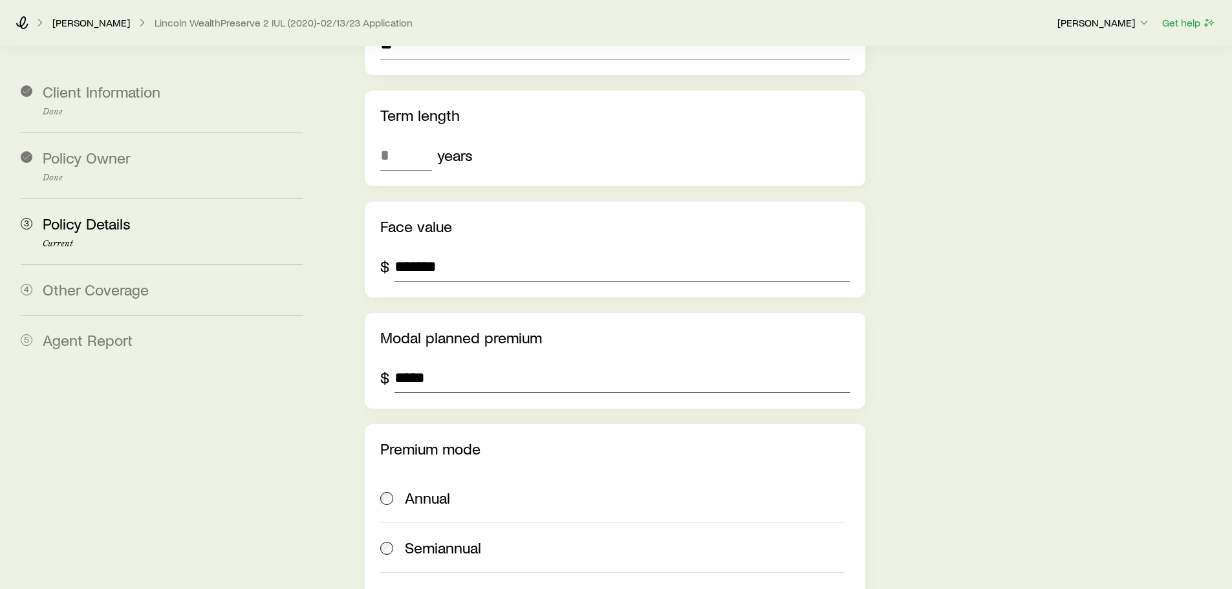
click at [434, 362] on input "*****" at bounding box center [622, 377] width 455 height 31
click at [483, 329] on p "Modal planned premium" at bounding box center [614, 338] width 469 height 18
drag, startPoint x: 439, startPoint y: 327, endPoint x: 323, endPoint y: 334, distance: 115.4
click at [323, 334] on section "**********" at bounding box center [616, 408] width 1212 height 1501
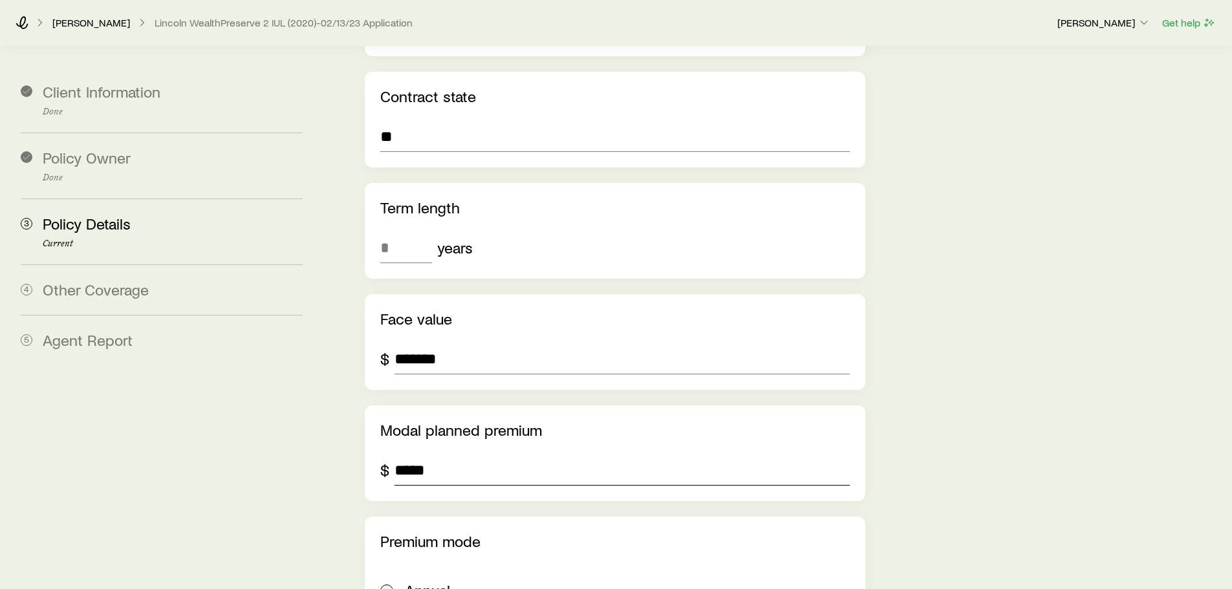
scroll to position [259, 0]
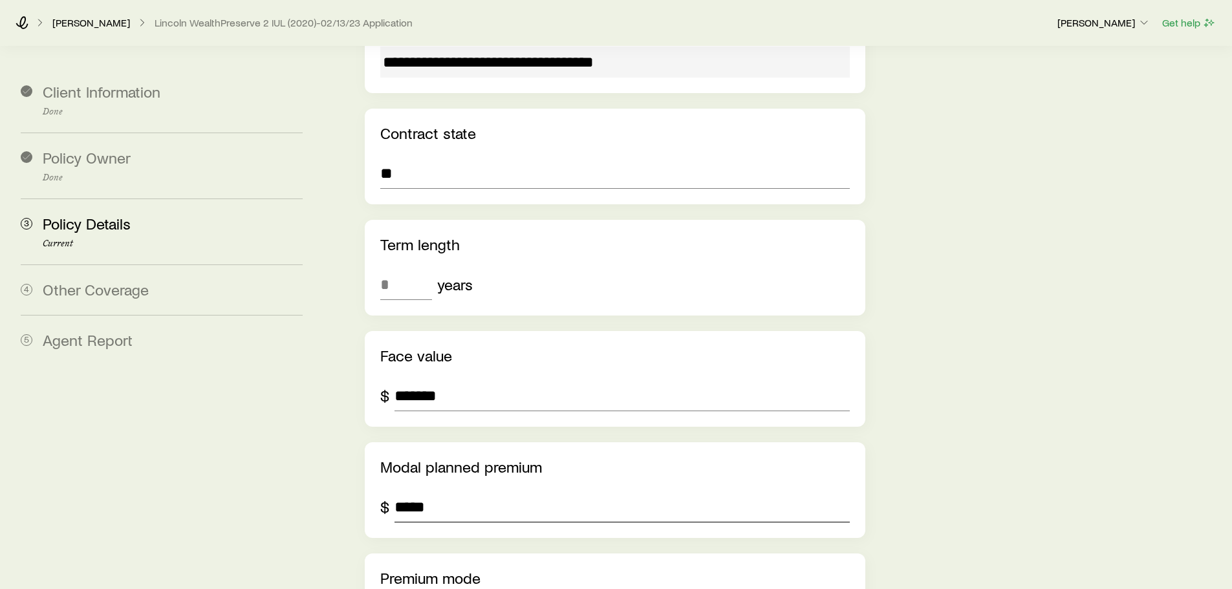
click at [555, 492] on input "*****" at bounding box center [622, 507] width 455 height 31
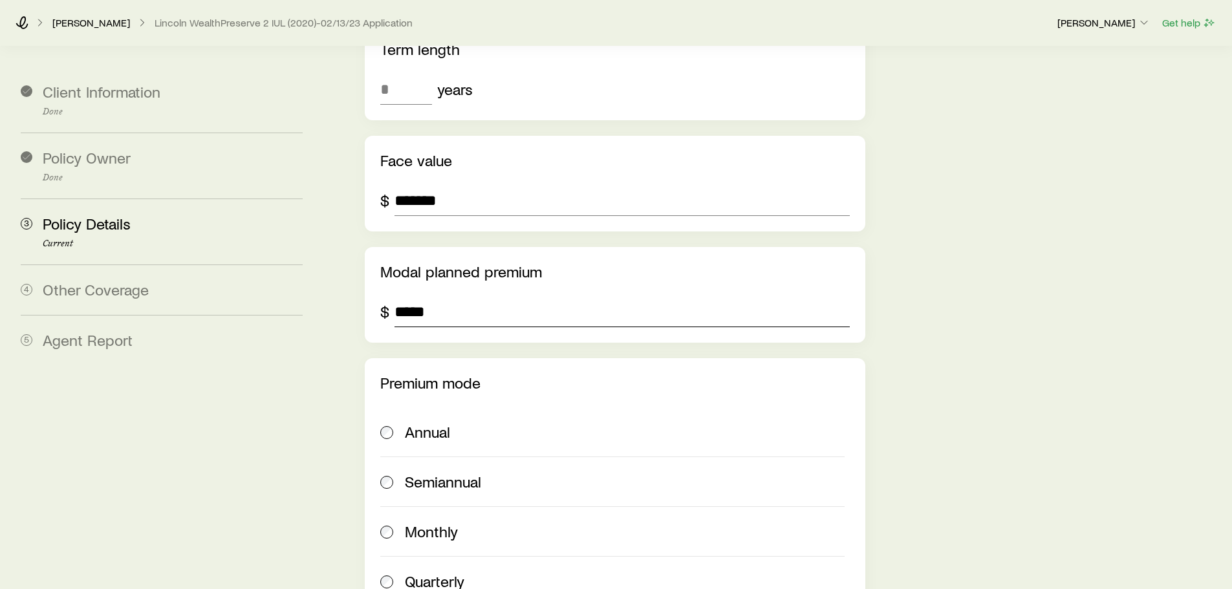
scroll to position [453, 0]
drag, startPoint x: 431, startPoint y: 262, endPoint x: 371, endPoint y: 270, distance: 60.0
click at [371, 270] on div "Modal planned premium $ *****" at bounding box center [615, 296] width 500 height 96
click at [673, 298] on input "***" at bounding box center [622, 313] width 455 height 31
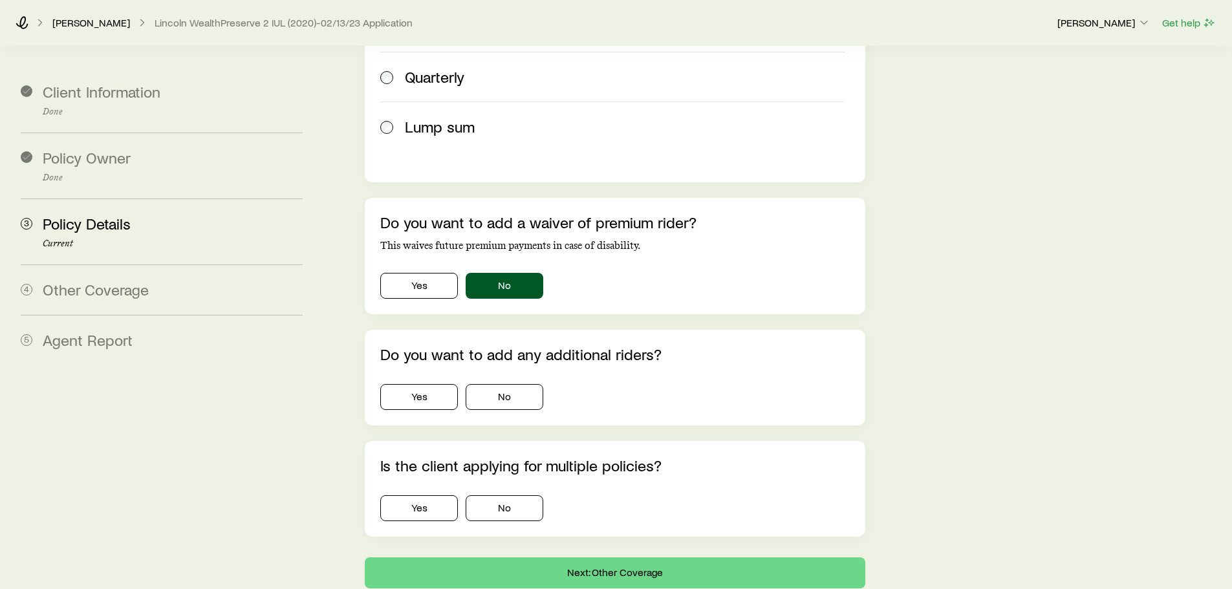
scroll to position [970, 0]
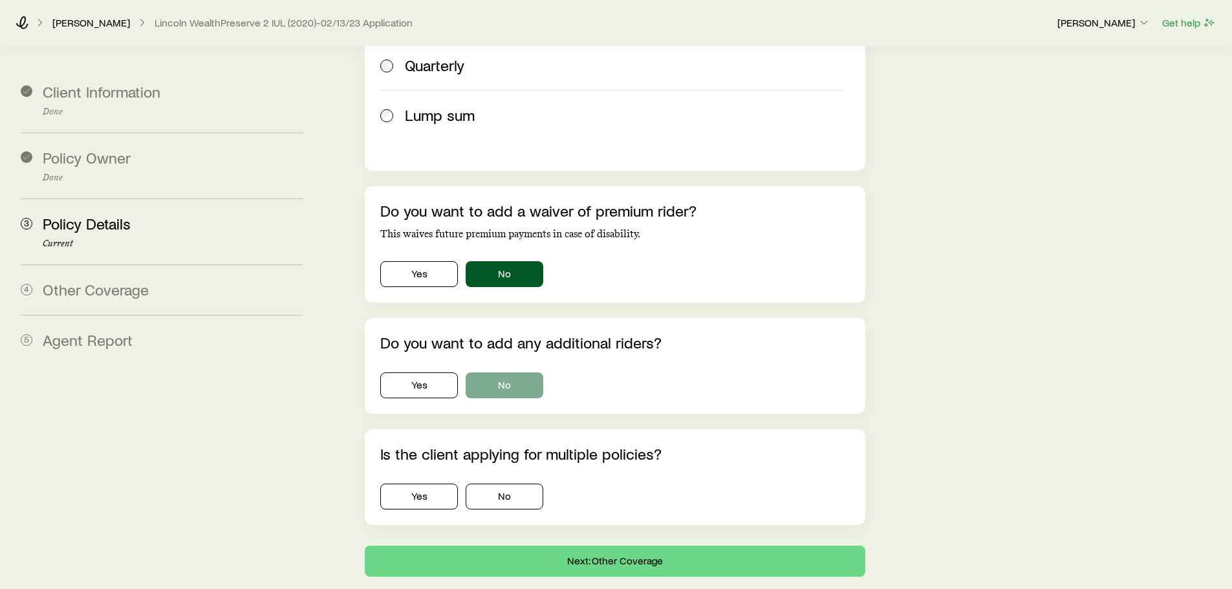
type input "***"
click at [506, 373] on button "No" at bounding box center [505, 386] width 78 height 26
click at [522, 484] on button "No" at bounding box center [505, 497] width 78 height 26
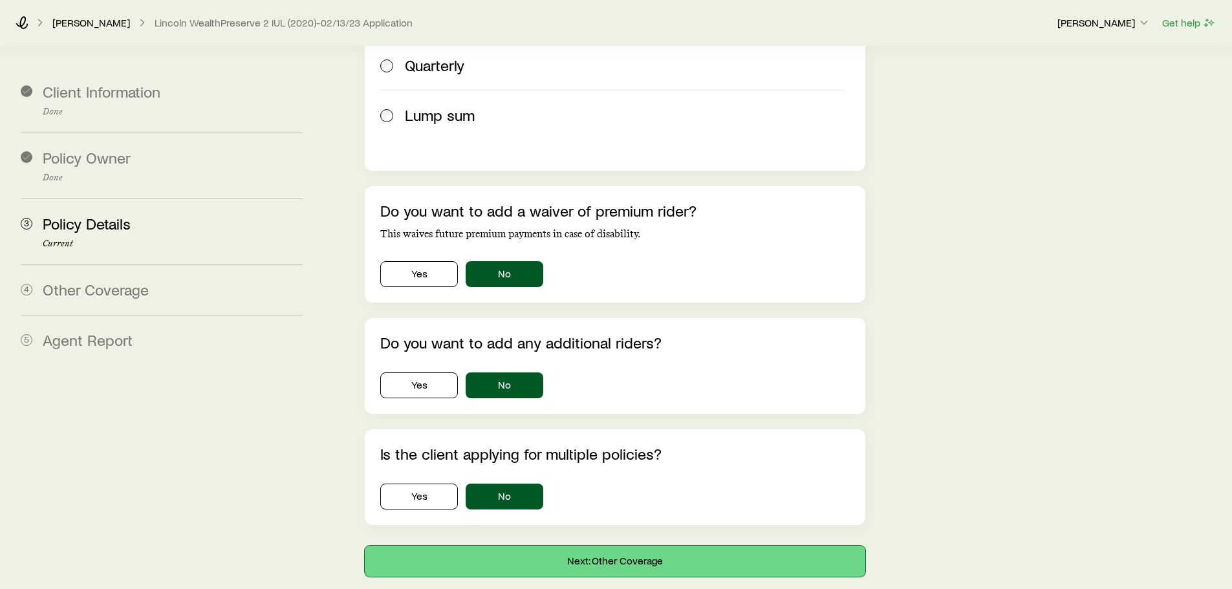
click at [657, 546] on button "Next: Other Coverage" at bounding box center [615, 561] width 500 height 31
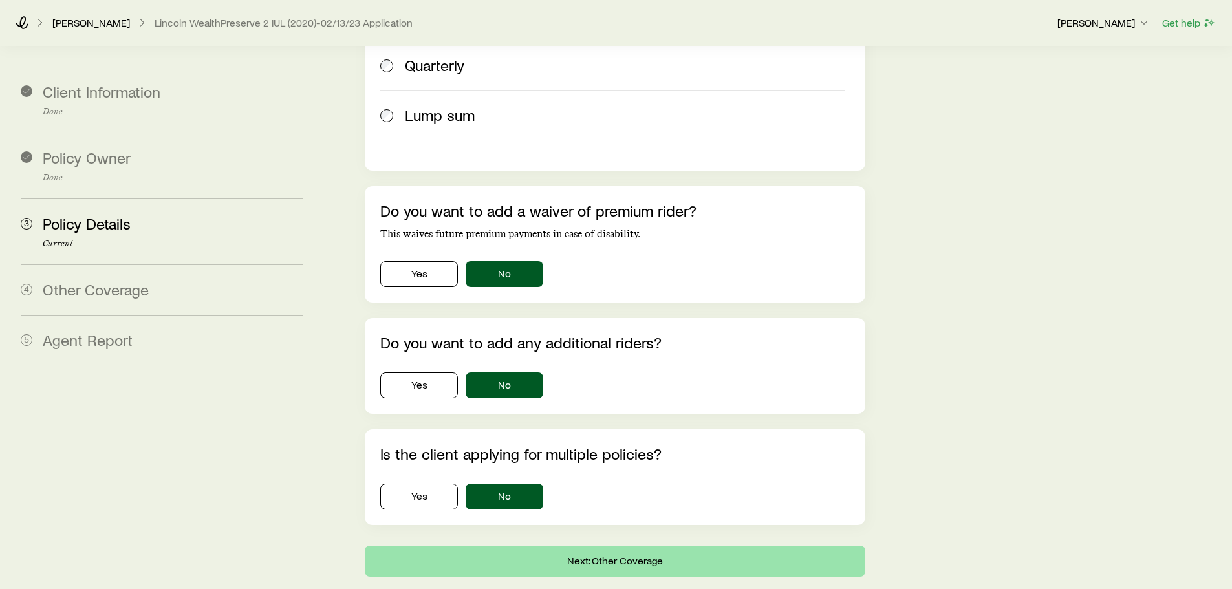
scroll to position [0, 0]
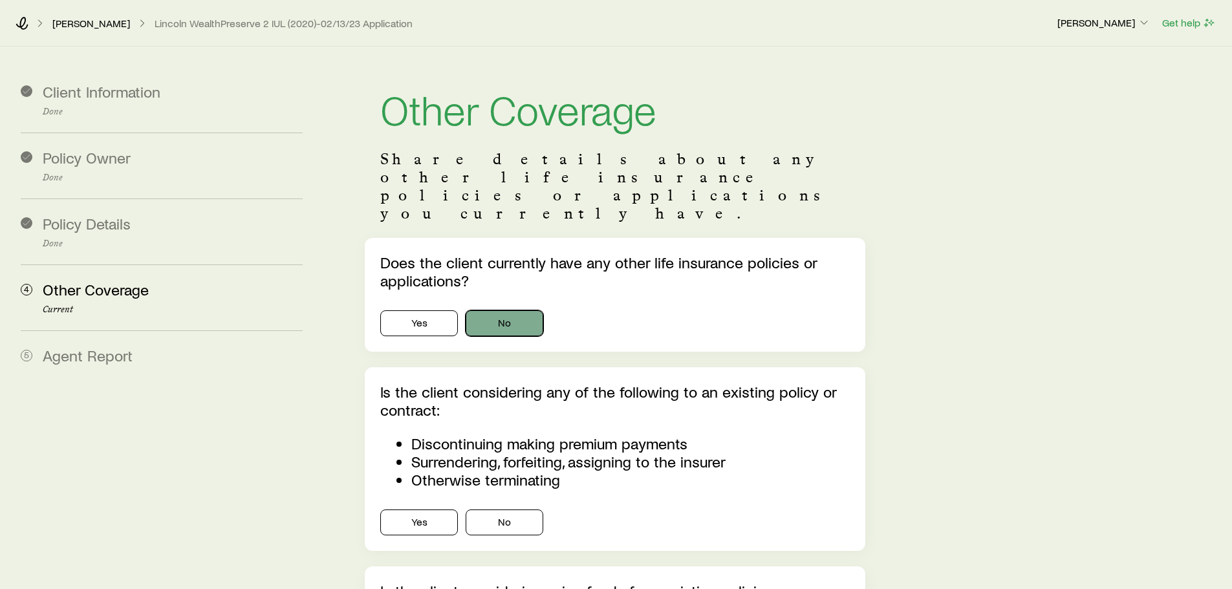
click at [501, 310] on button "No" at bounding box center [505, 323] width 78 height 26
click at [516, 510] on button "No" at bounding box center [505, 523] width 78 height 26
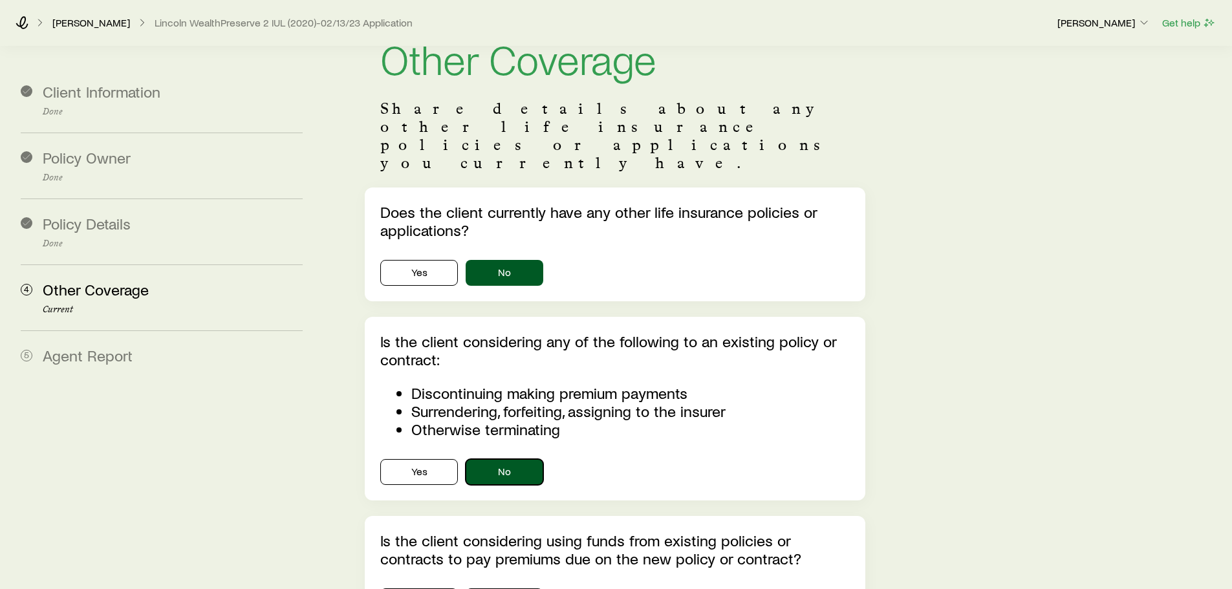
scroll to position [194, 0]
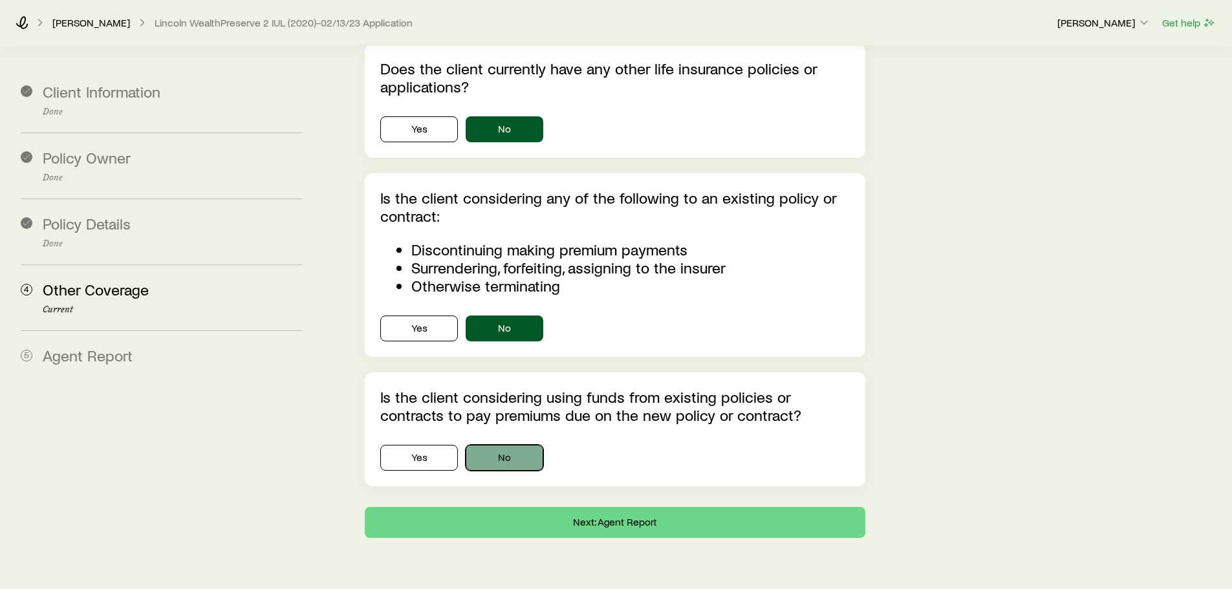
drag, startPoint x: 490, startPoint y: 411, endPoint x: 496, endPoint y: 416, distance: 7.4
click at [494, 445] on button "No" at bounding box center [505, 458] width 78 height 26
click at [634, 507] on button "Next: Agent Report" at bounding box center [615, 522] width 500 height 31
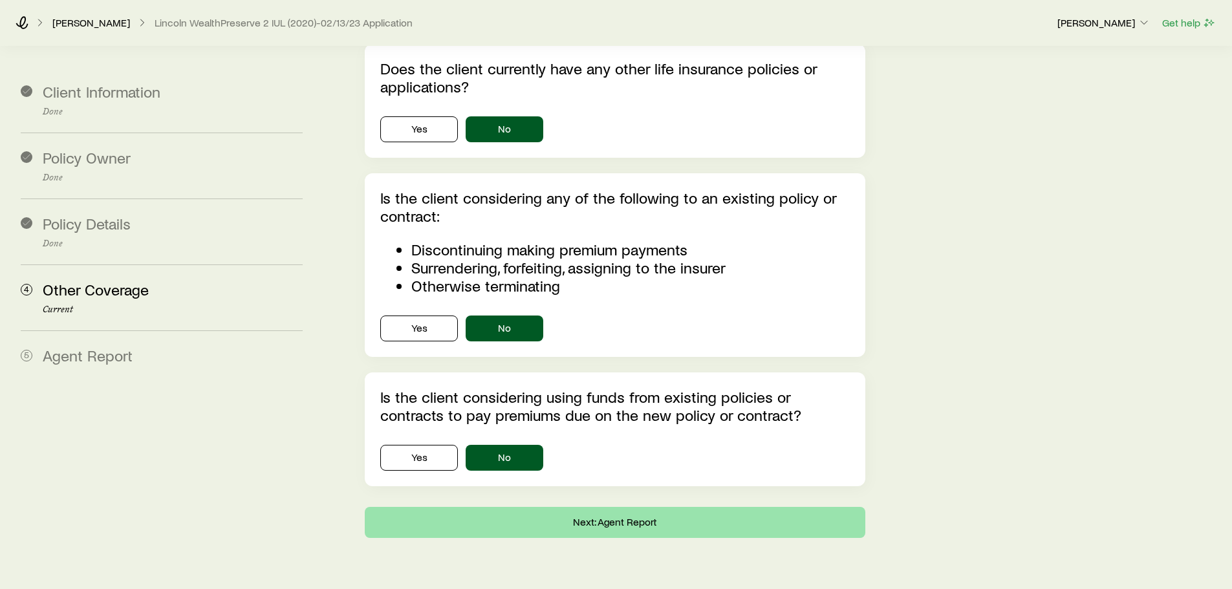
scroll to position [0, 0]
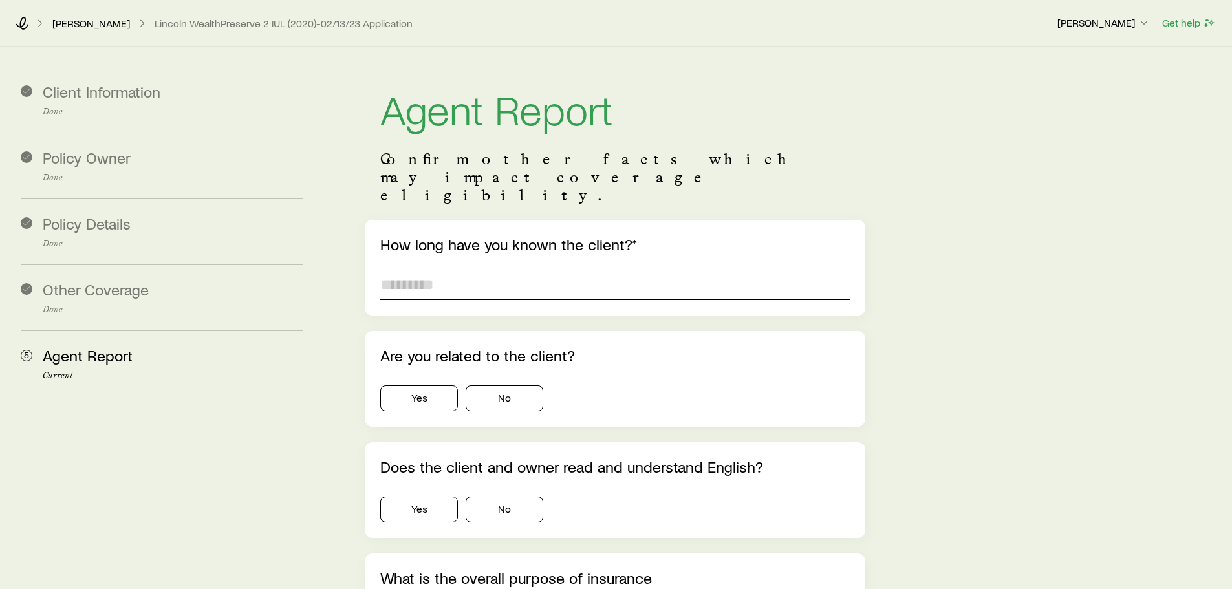
click at [431, 269] on input "text" at bounding box center [614, 284] width 469 height 31
type input "*********"
click at [525, 386] on button "No" at bounding box center [505, 399] width 78 height 26
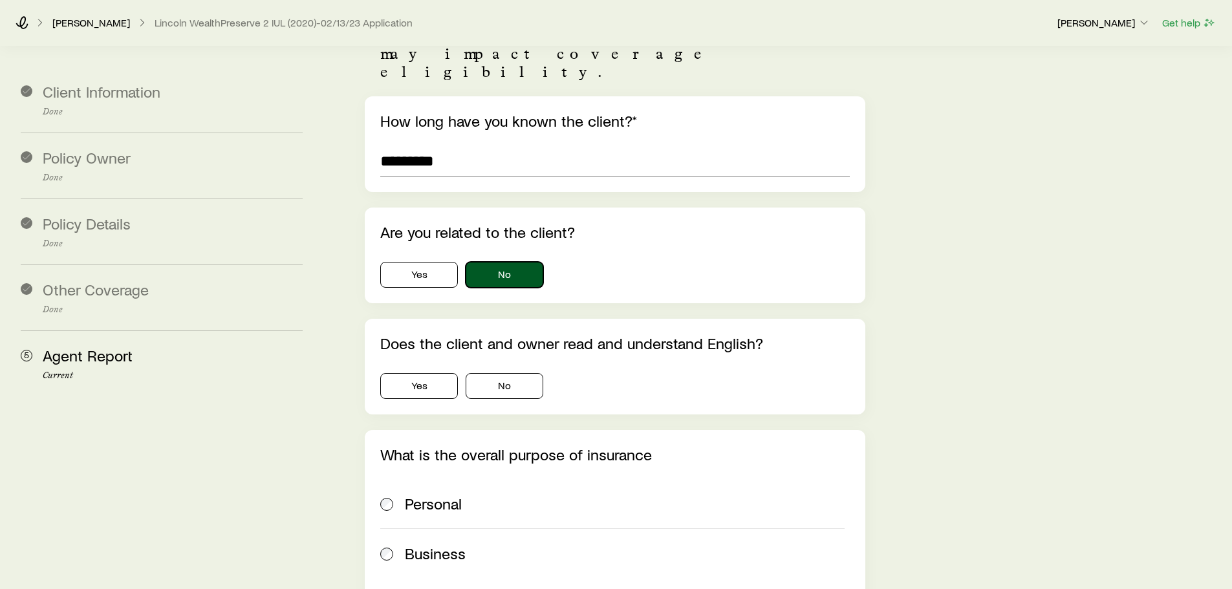
scroll to position [129, 0]
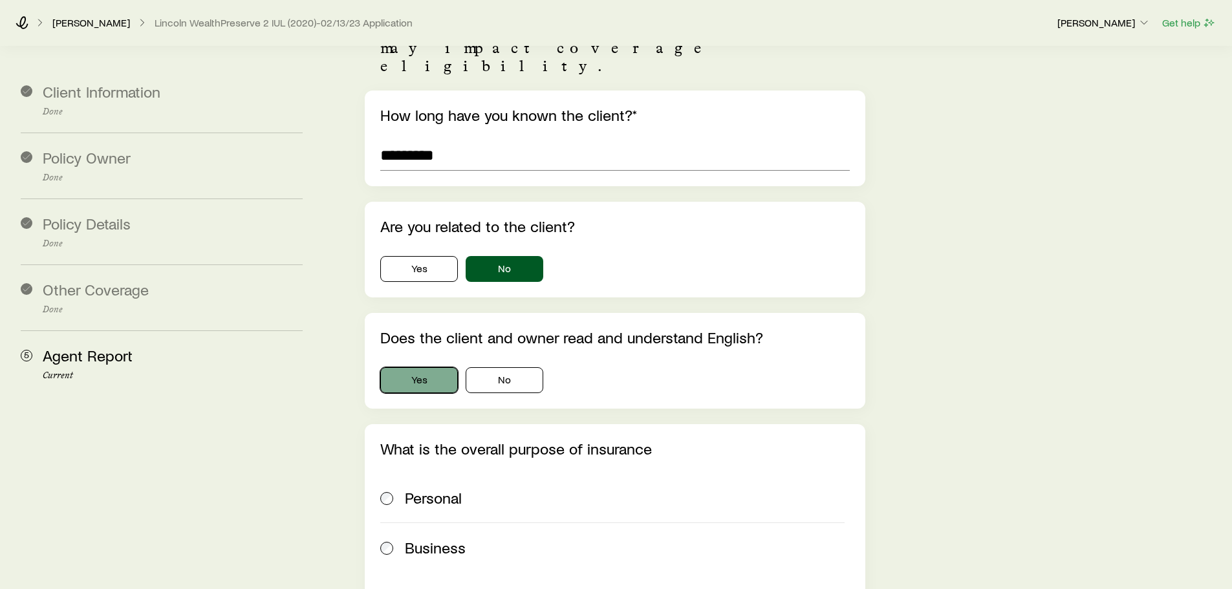
click at [433, 367] on button "Yes" at bounding box center [419, 380] width 78 height 26
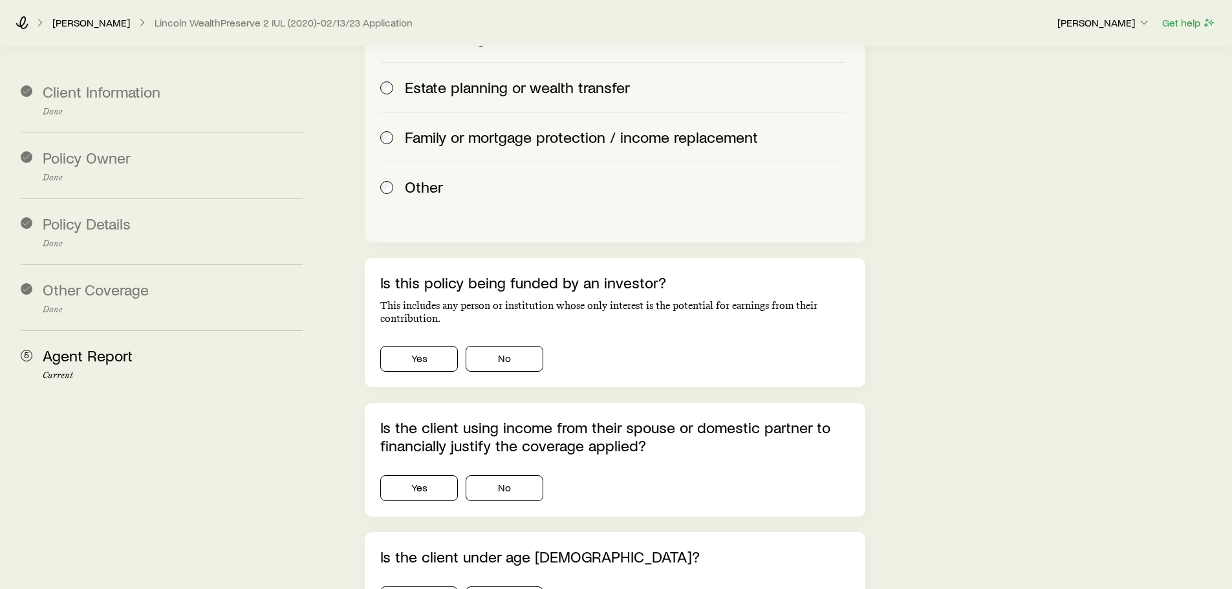
scroll to position [776, 0]
click at [505, 344] on button "No" at bounding box center [505, 357] width 78 height 26
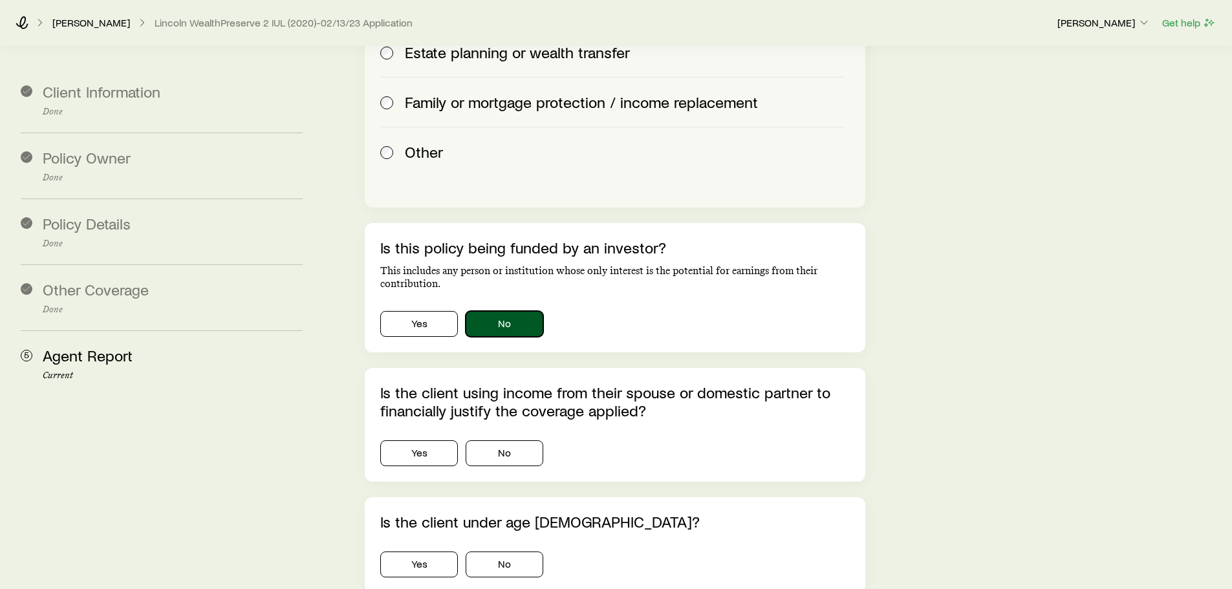
scroll to position [841, 0]
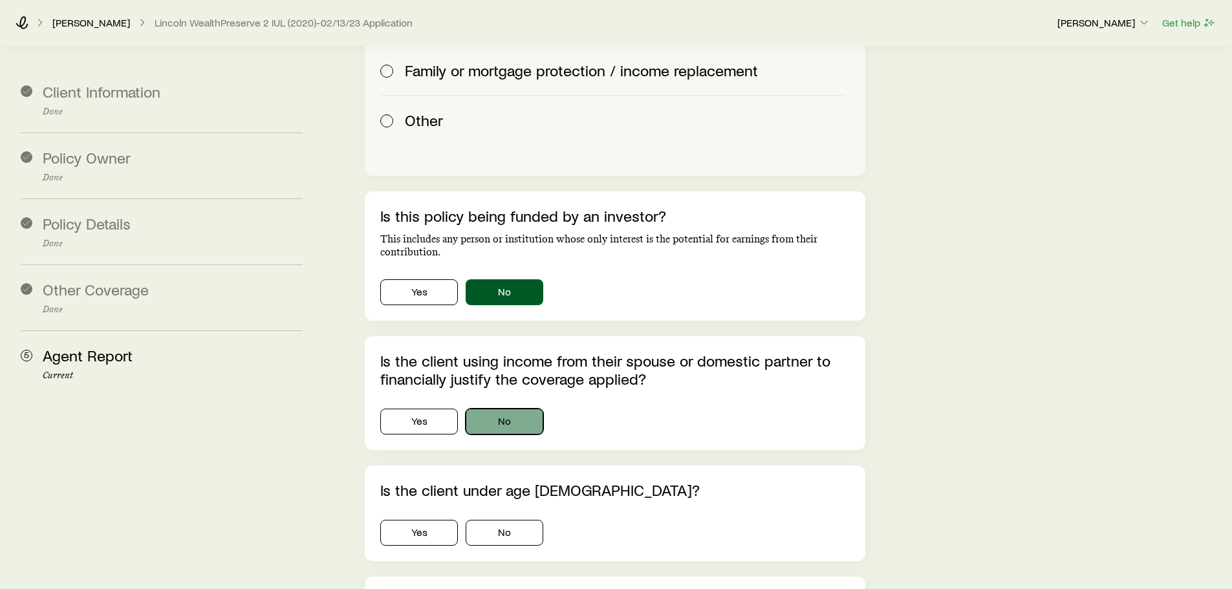
click at [502, 409] on button "No" at bounding box center [505, 422] width 78 height 26
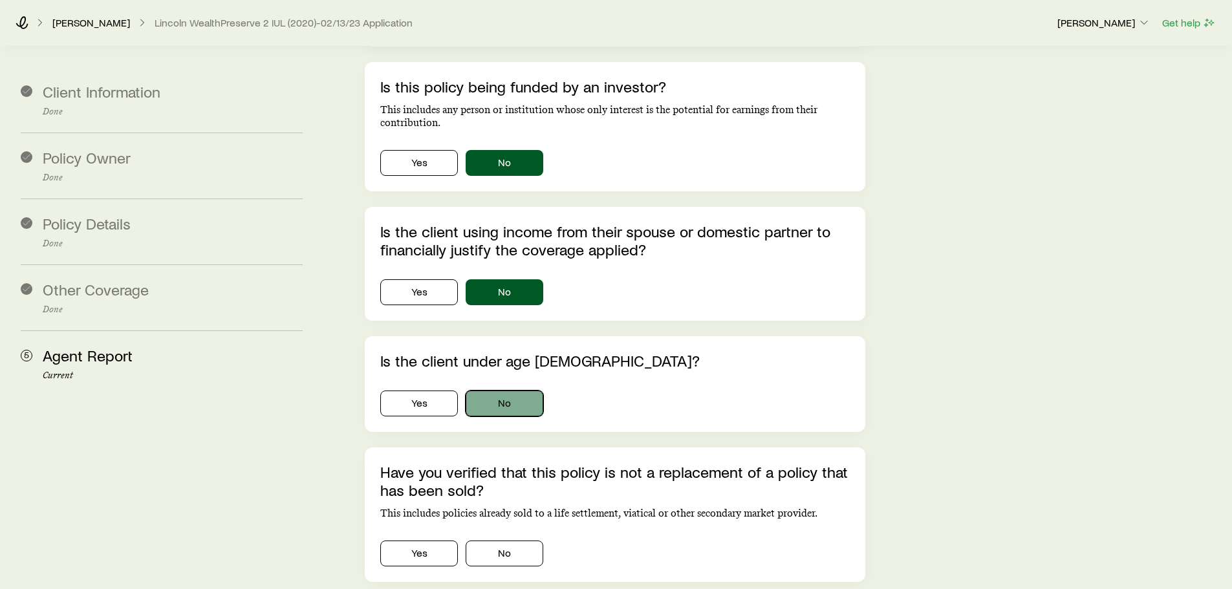
click at [505, 391] on button "No" at bounding box center [505, 404] width 78 height 26
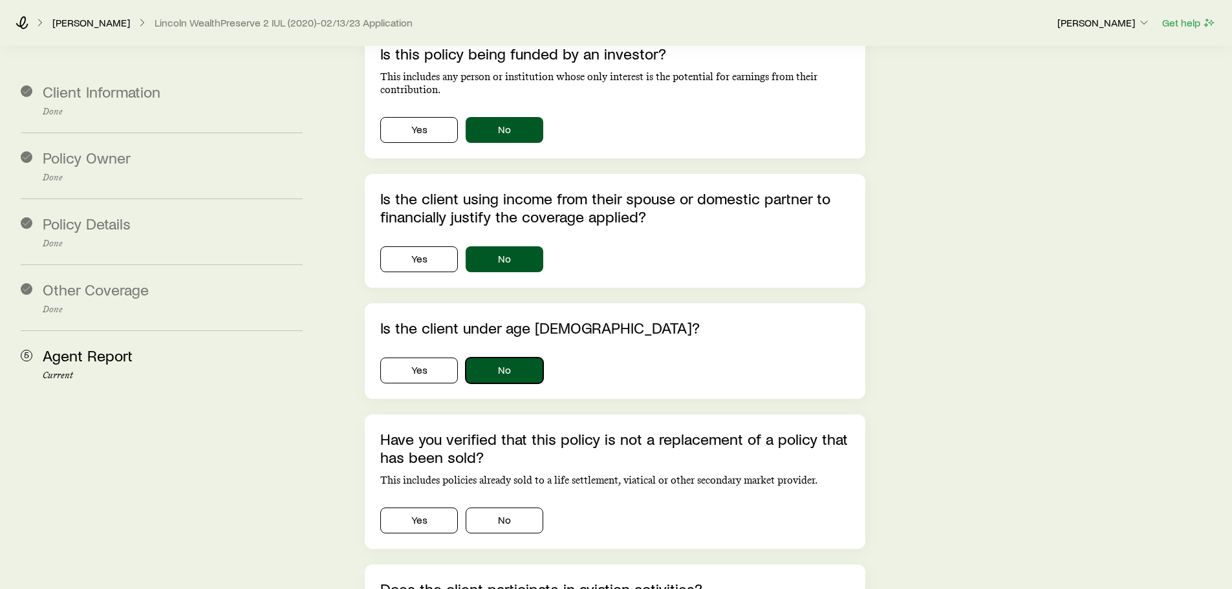
scroll to position [1100, 0]
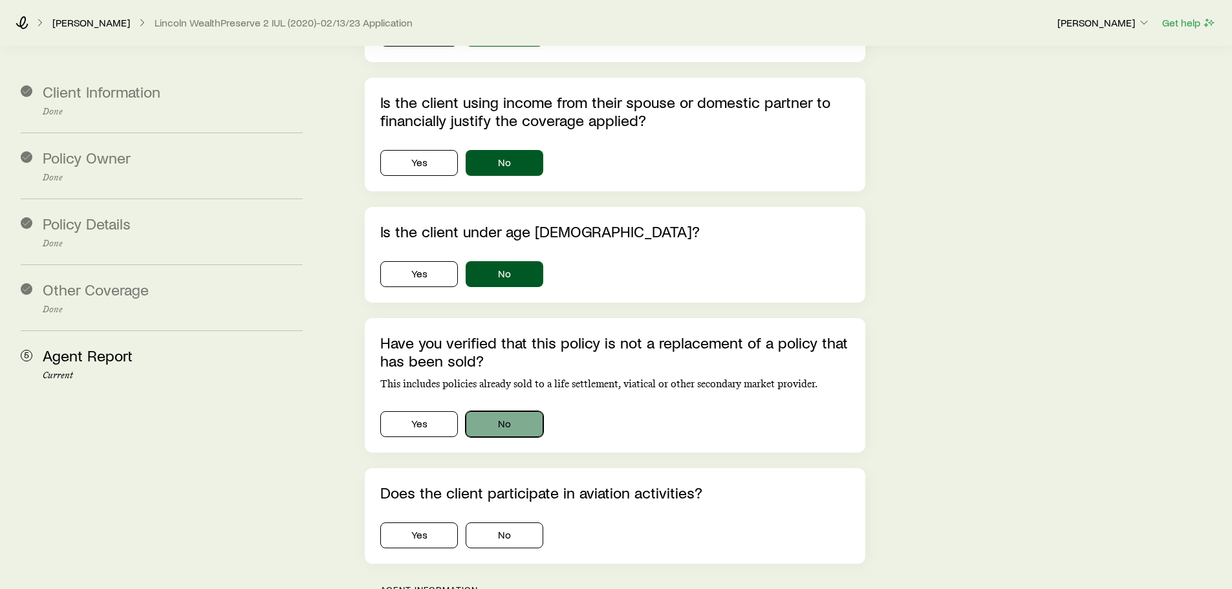
click at [512, 411] on button "No" at bounding box center [505, 424] width 78 height 26
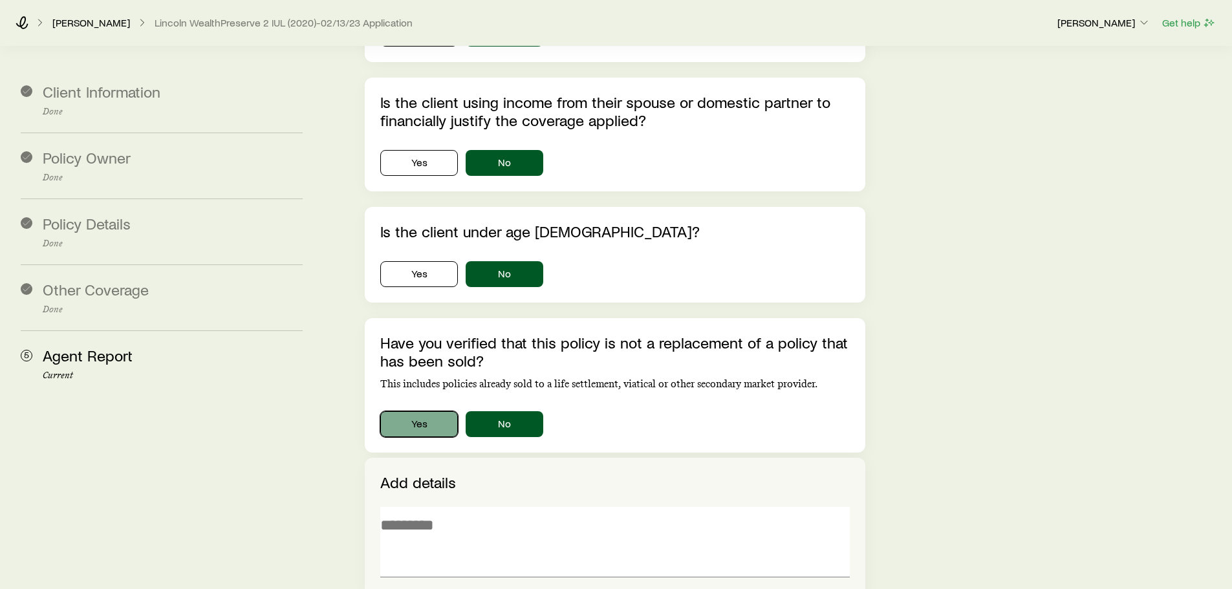
click at [417, 411] on button "Yes" at bounding box center [419, 424] width 78 height 26
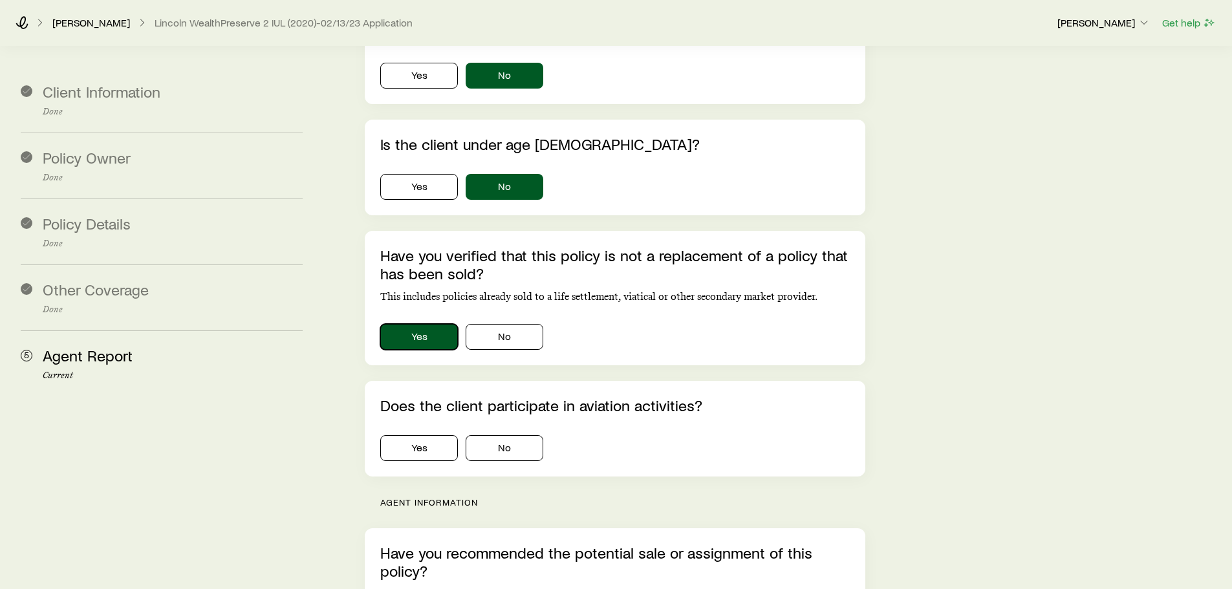
scroll to position [1294, 0]
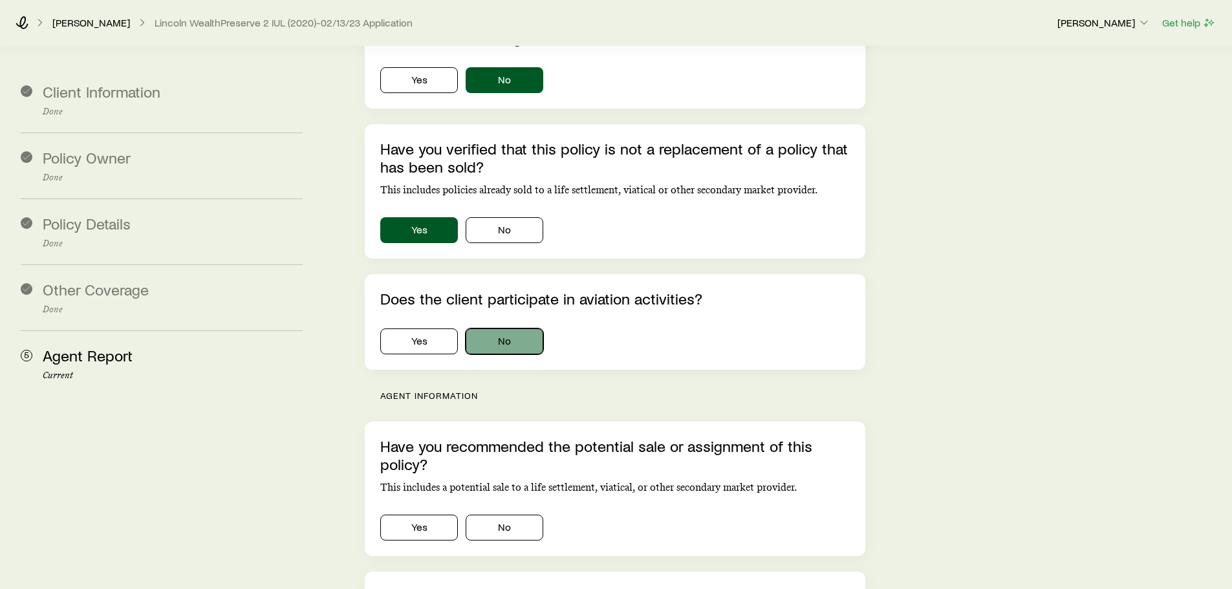
click at [503, 329] on button "No" at bounding box center [505, 342] width 78 height 26
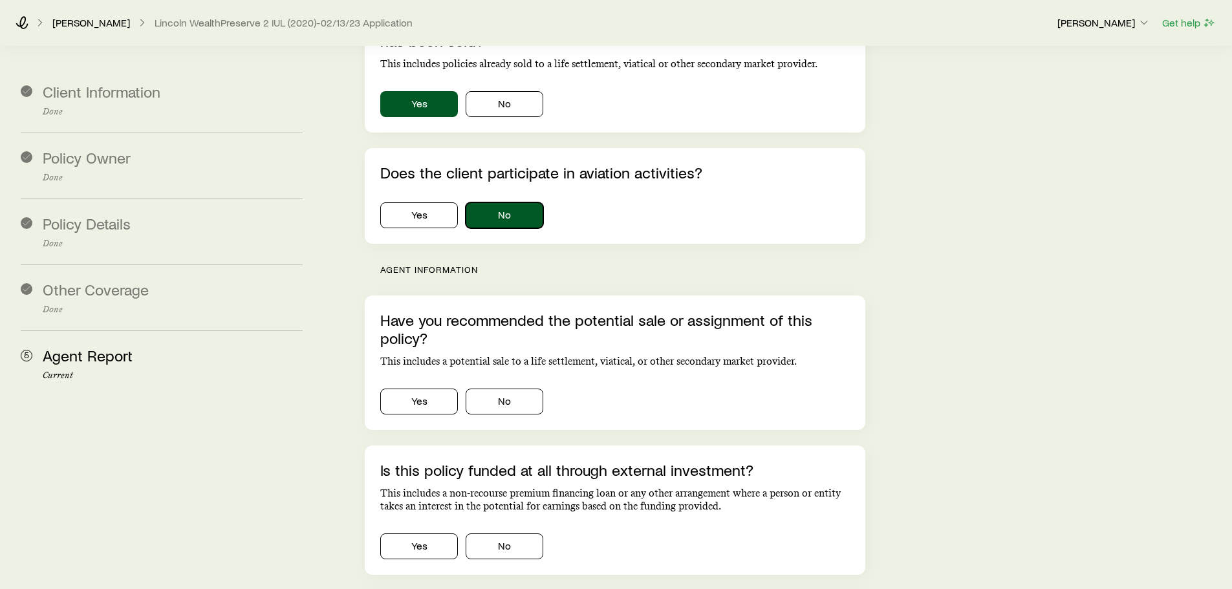
scroll to position [1423, 0]
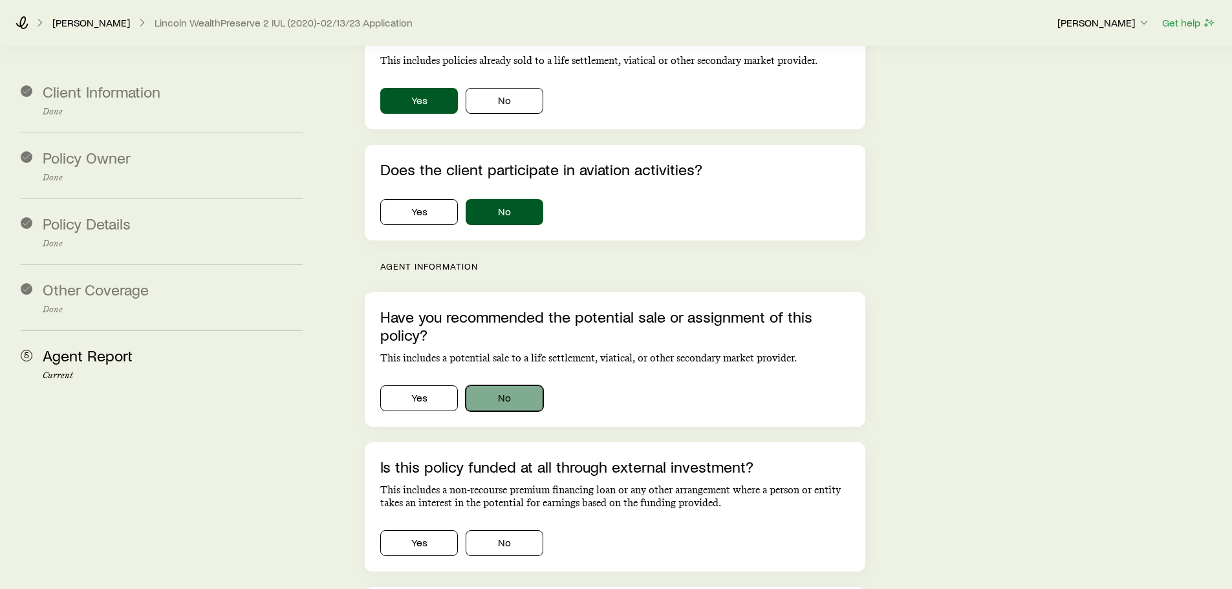
click at [517, 386] on button "No" at bounding box center [505, 399] width 78 height 26
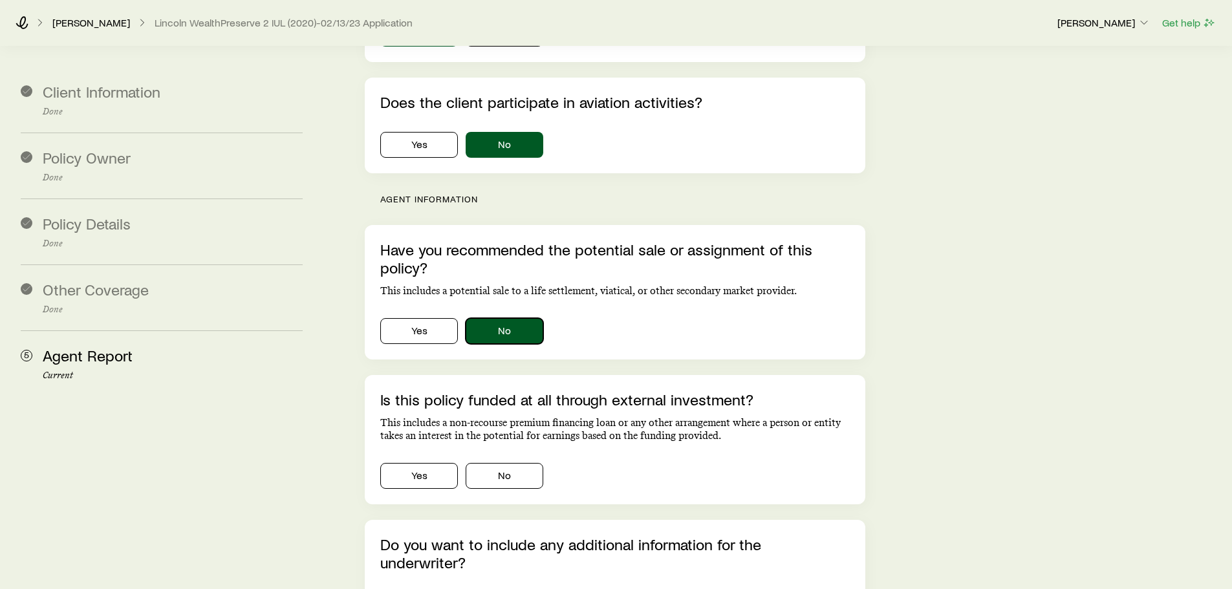
scroll to position [1552, 0]
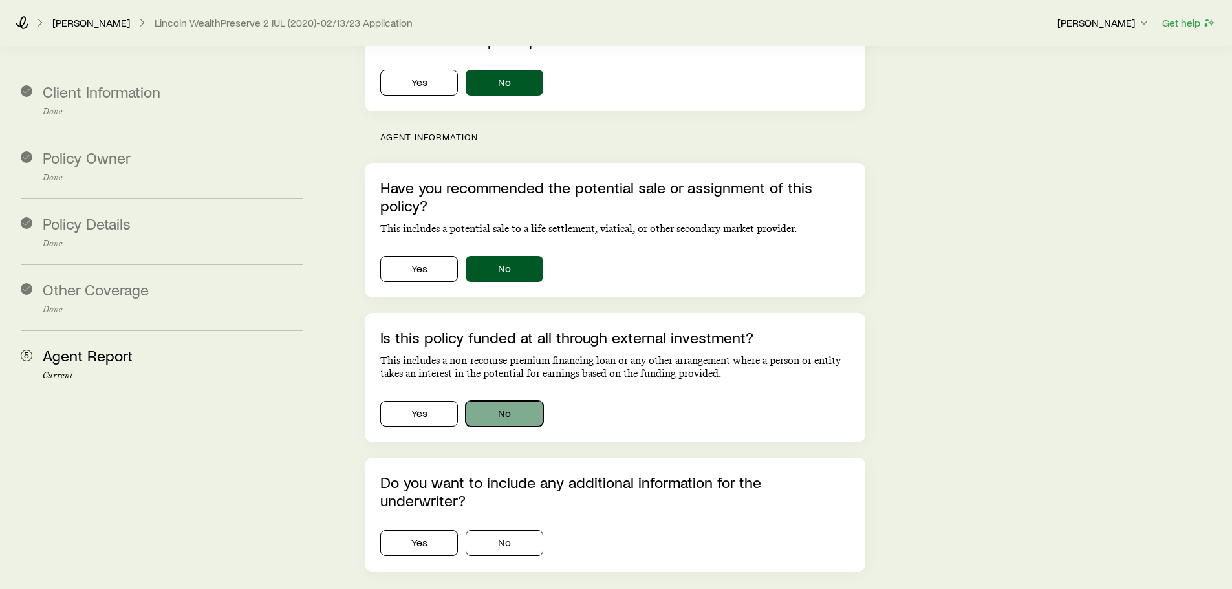
click at [514, 401] on button "No" at bounding box center [505, 414] width 78 height 26
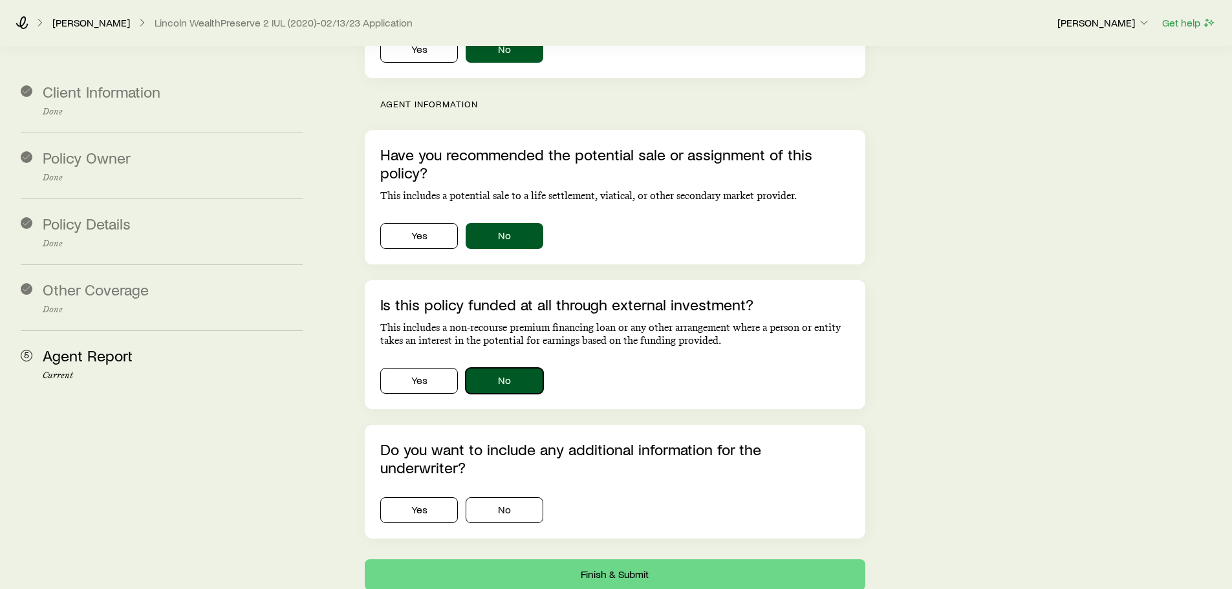
scroll to position [1617, 0]
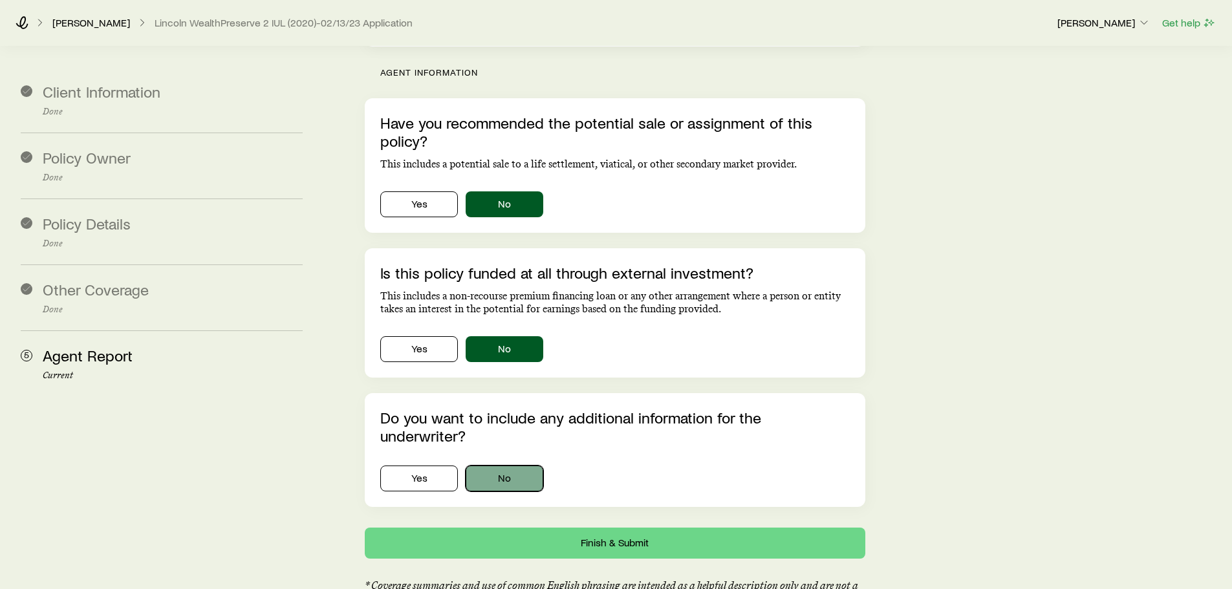
click at [506, 466] on button "No" at bounding box center [505, 479] width 78 height 26
click at [640, 528] on button "Finish & Submit" at bounding box center [615, 543] width 500 height 31
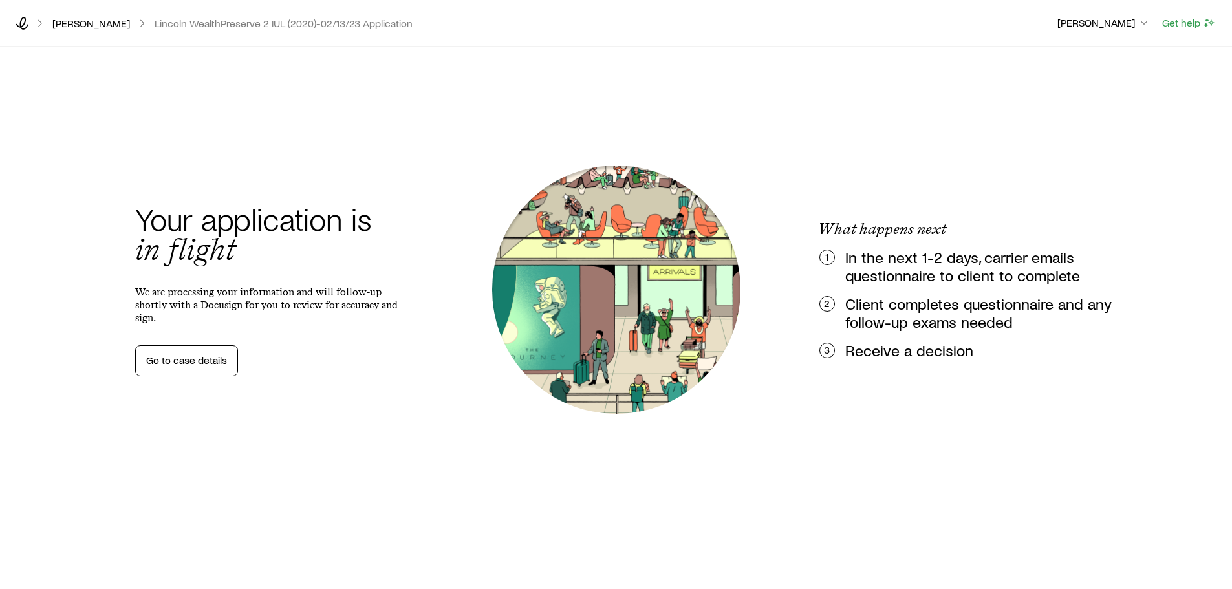
scroll to position [0, 0]
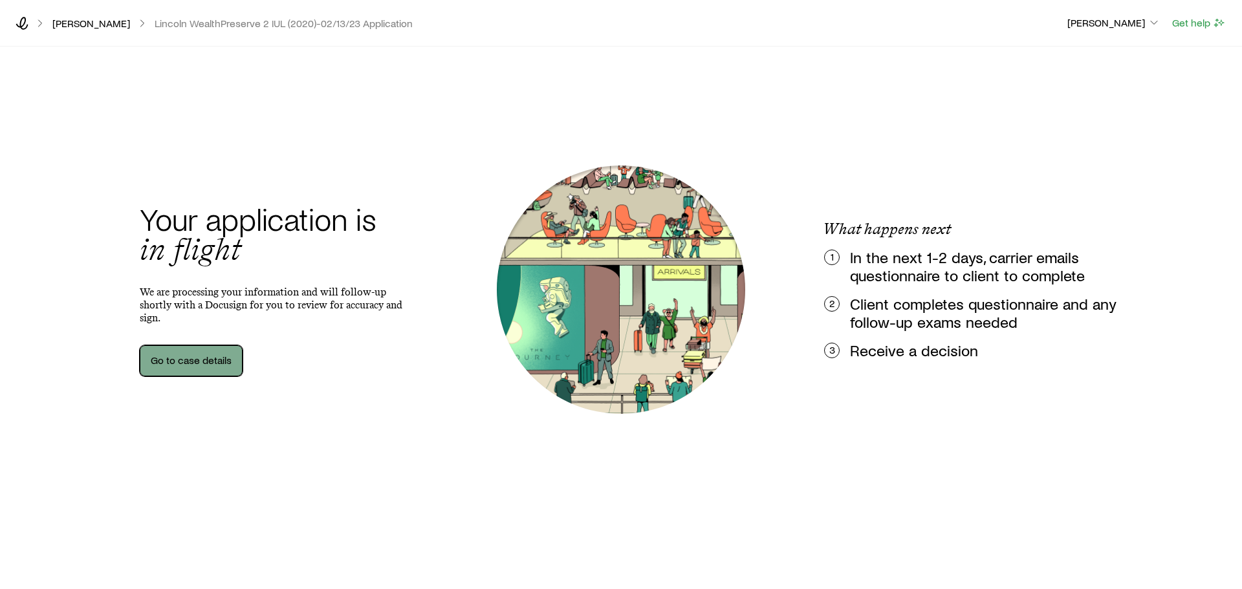
click at [198, 357] on link "Go to case details" at bounding box center [191, 360] width 103 height 31
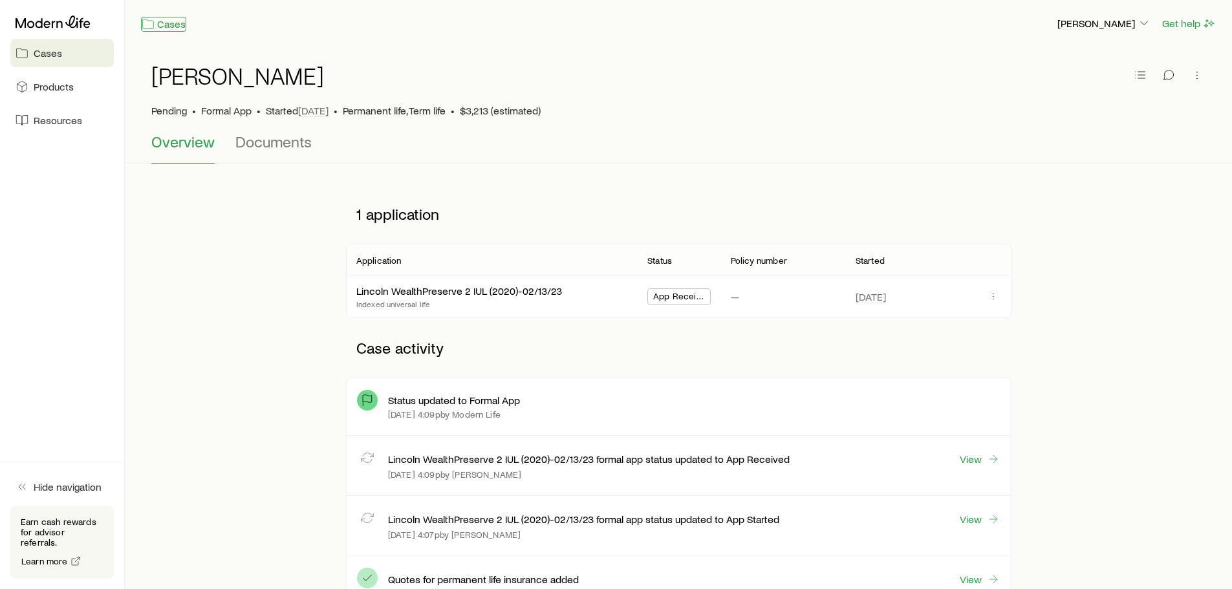
click at [177, 25] on link "Cases" at bounding box center [163, 24] width 45 height 15
